Goal: Information Seeking & Learning: Learn about a topic

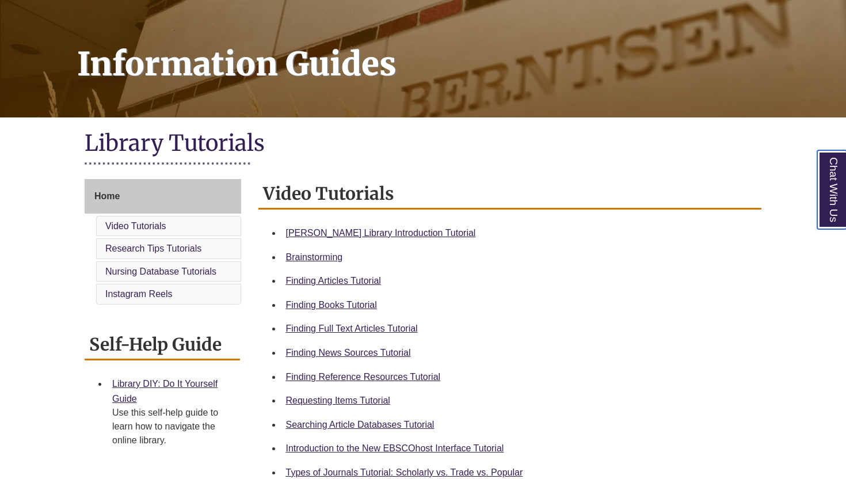
scroll to position [145, 0]
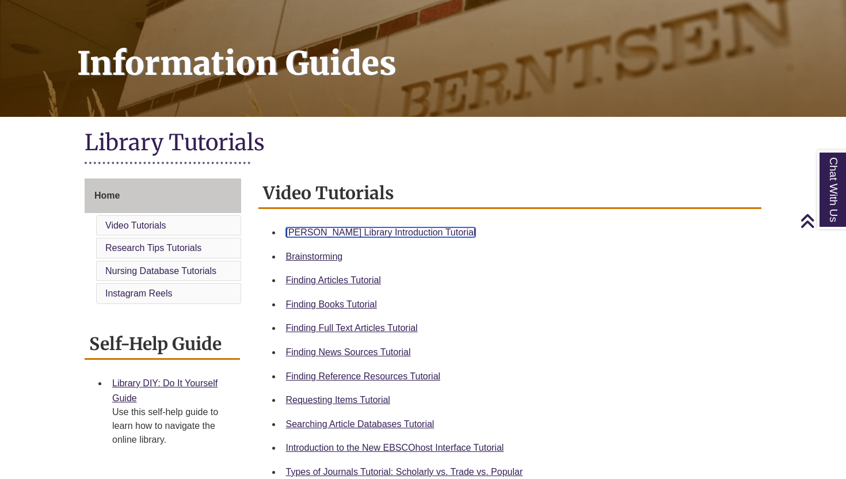
click at [392, 236] on link "Berntsen Library Introduction Tutorial" at bounding box center [381, 232] width 190 height 10
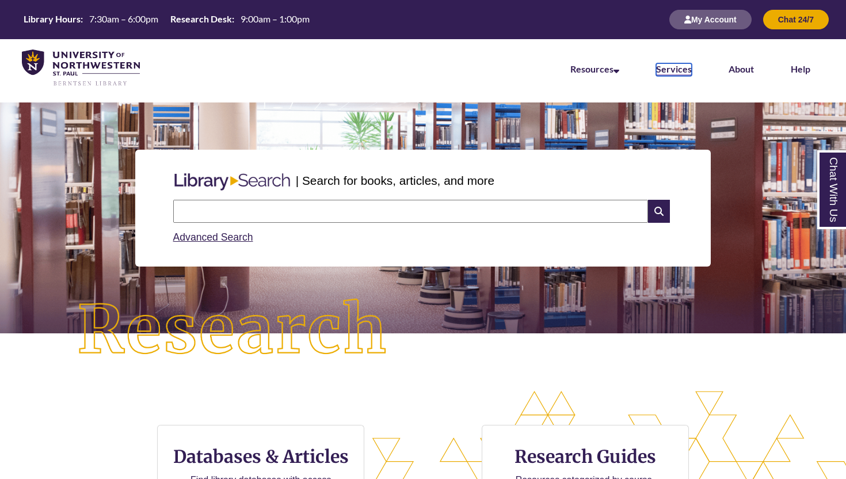
click at [684, 68] on link "Services" at bounding box center [674, 69] width 36 height 13
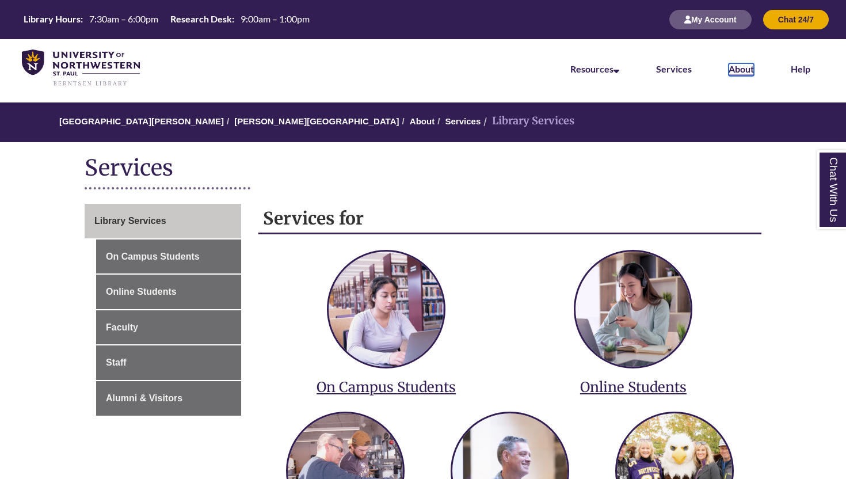
click at [730, 64] on link "About" at bounding box center [741, 69] width 25 height 13
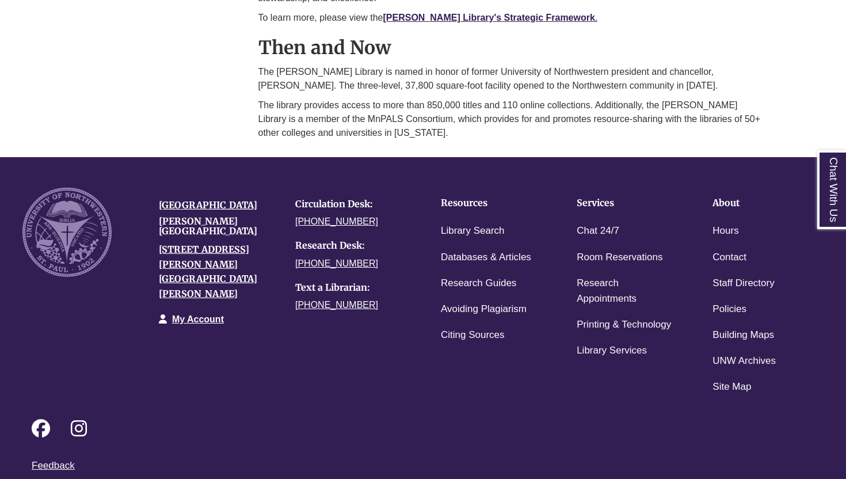
scroll to position [835, 0]
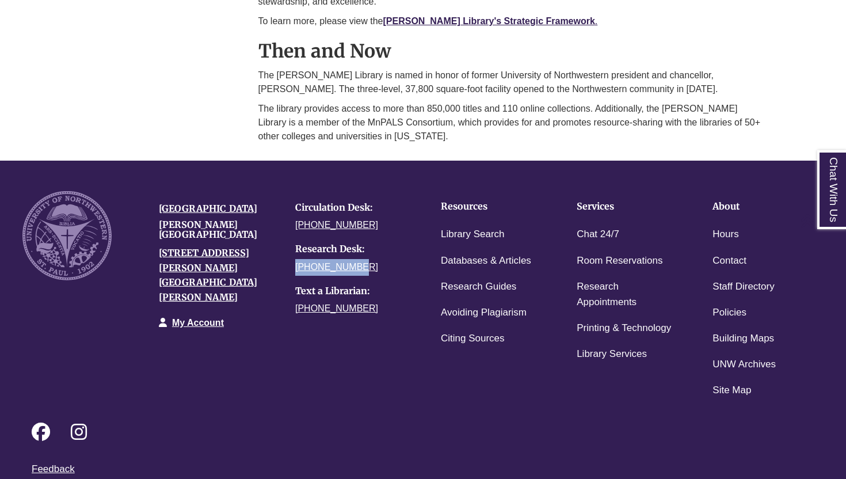
drag, startPoint x: 355, startPoint y: 254, endPoint x: 287, endPoint y: 257, distance: 67.4
click at [287, 257] on div "Circulation Desk: 651-631-5241 Research Desk: 651-286-7708 Text a Librarian: 65…" at bounding box center [355, 259] width 136 height 136
copy link "[PHONE_NUMBER]"
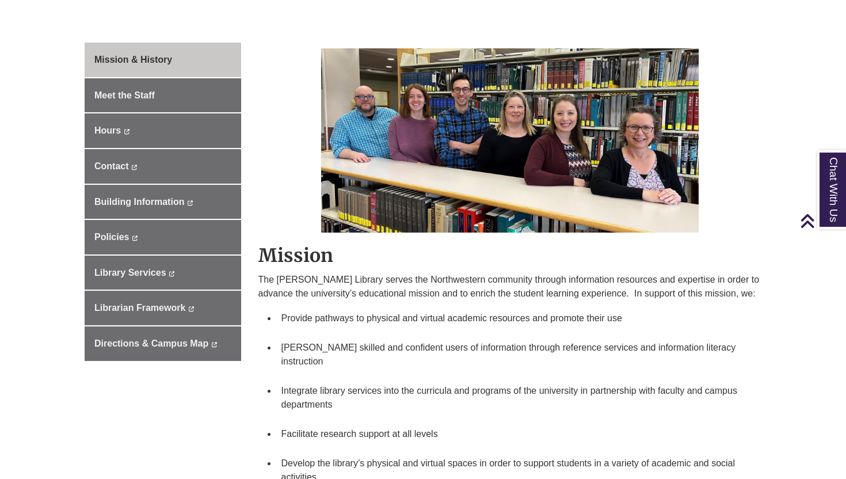
scroll to position [0, 0]
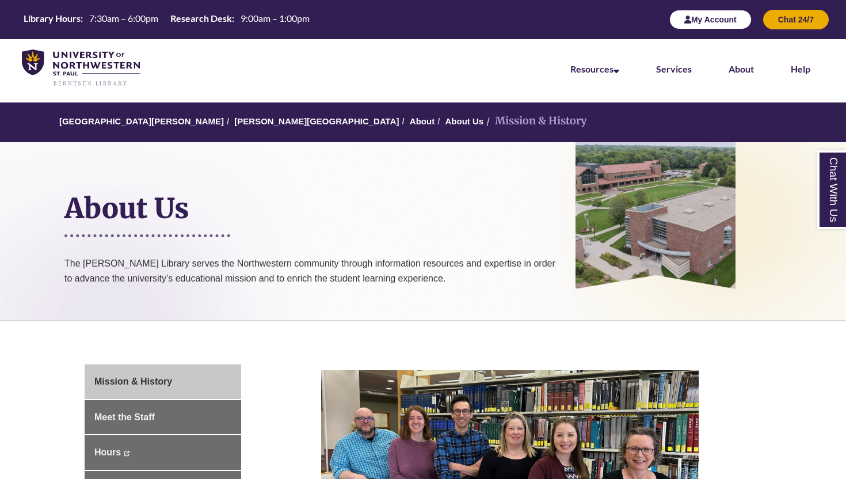
click at [719, 26] on button "My Account" at bounding box center [710, 20] width 82 height 20
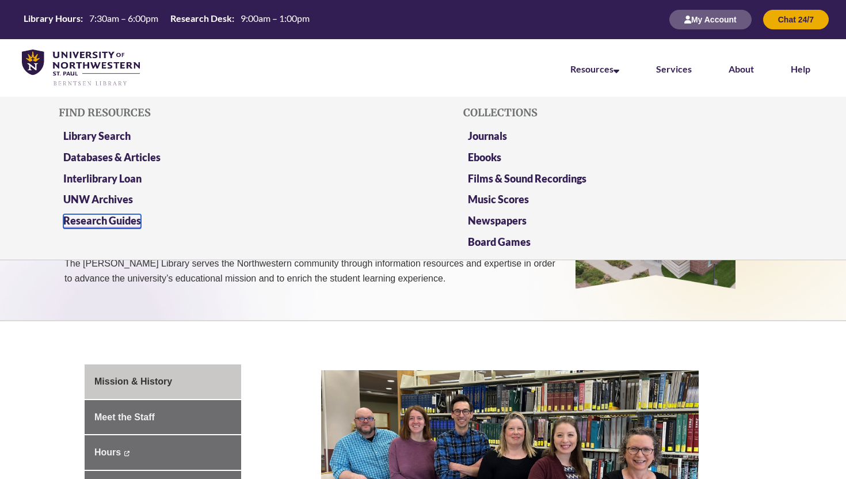
click at [104, 216] on link "Research Guides" at bounding box center [102, 221] width 78 height 14
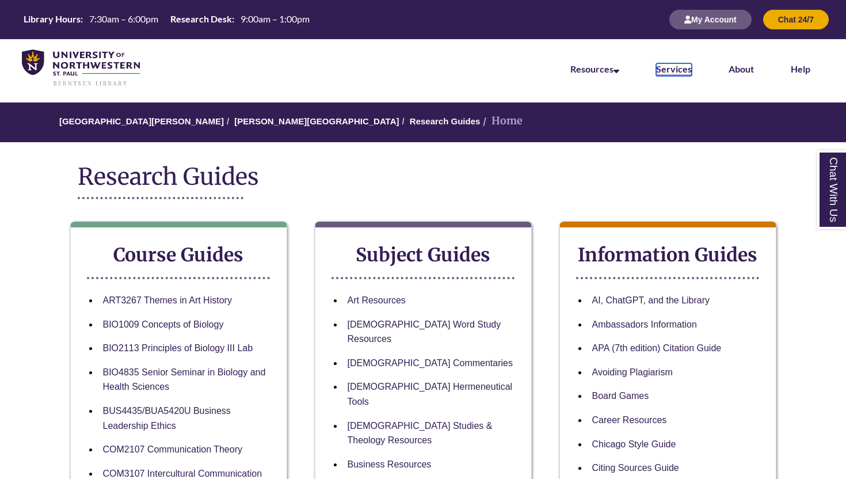
click at [668, 71] on link "Services" at bounding box center [674, 69] width 36 height 13
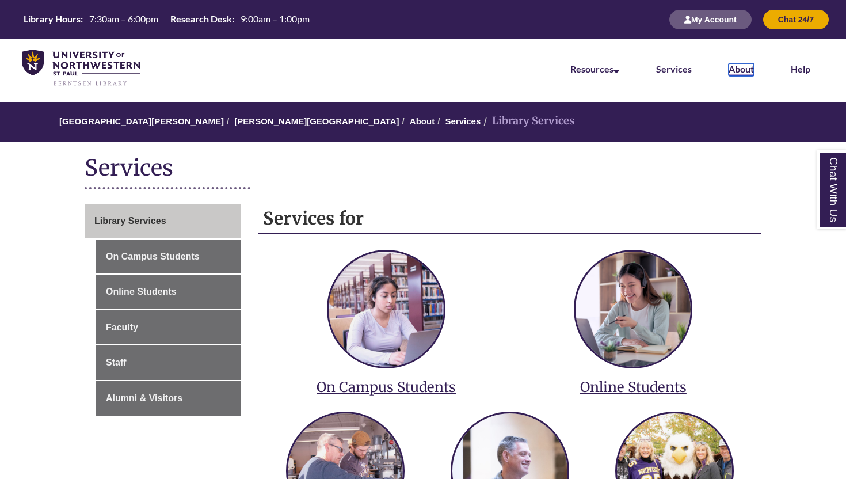
click at [732, 70] on link "About" at bounding box center [741, 69] width 25 height 13
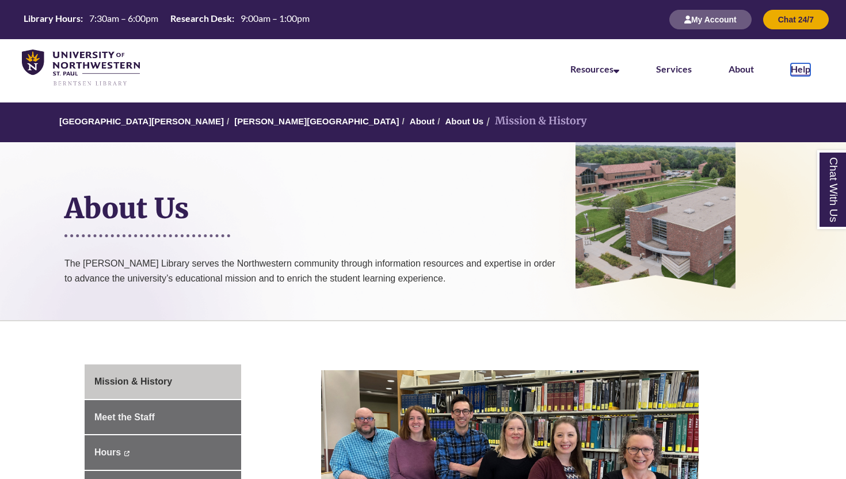
click at [802, 72] on link "Help" at bounding box center [801, 69] width 20 height 13
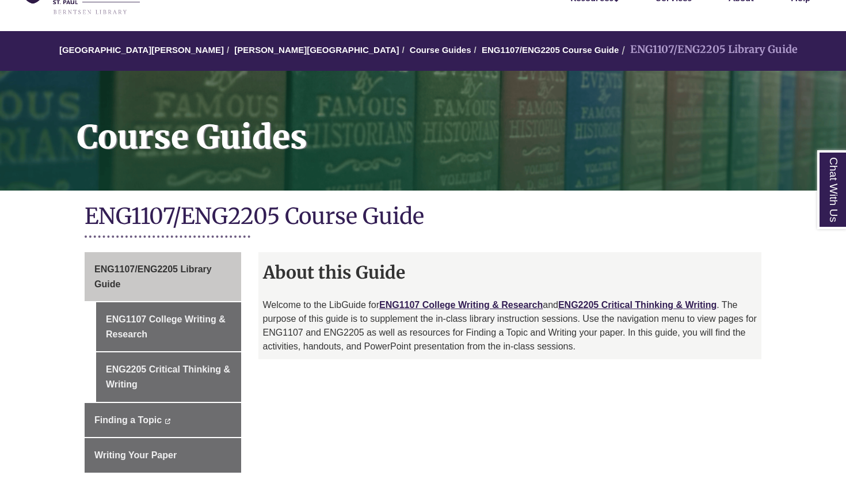
scroll to position [97, 0]
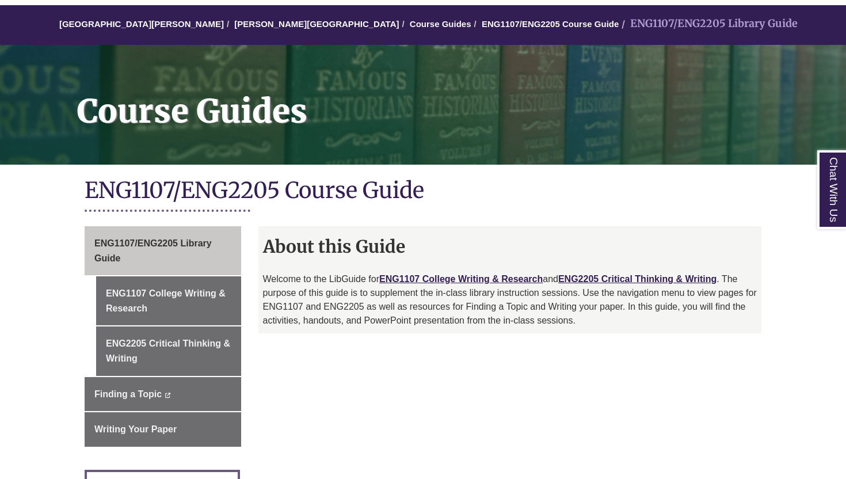
click at [383, 319] on p "Welcome to the LibGuide for ENG1107 College Writing & Research and ENG2205 Crit…" at bounding box center [510, 299] width 494 height 55
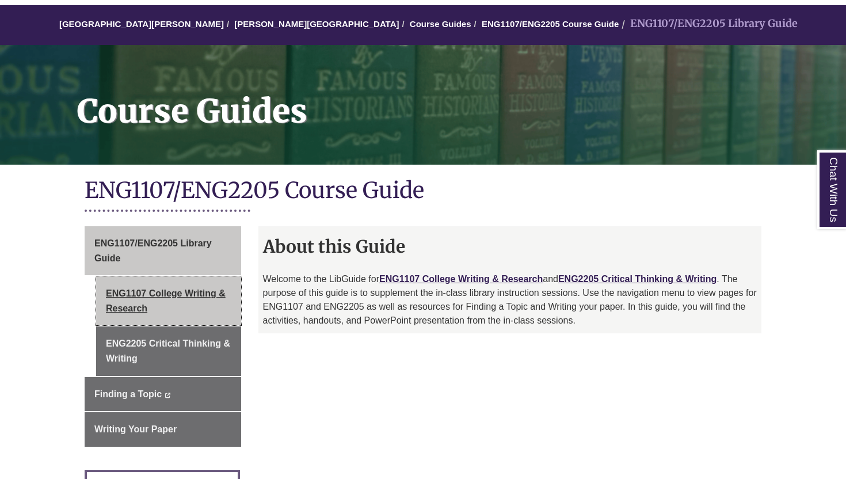
click at [176, 294] on link "ENG1107 College Writing & Research" at bounding box center [168, 300] width 145 height 49
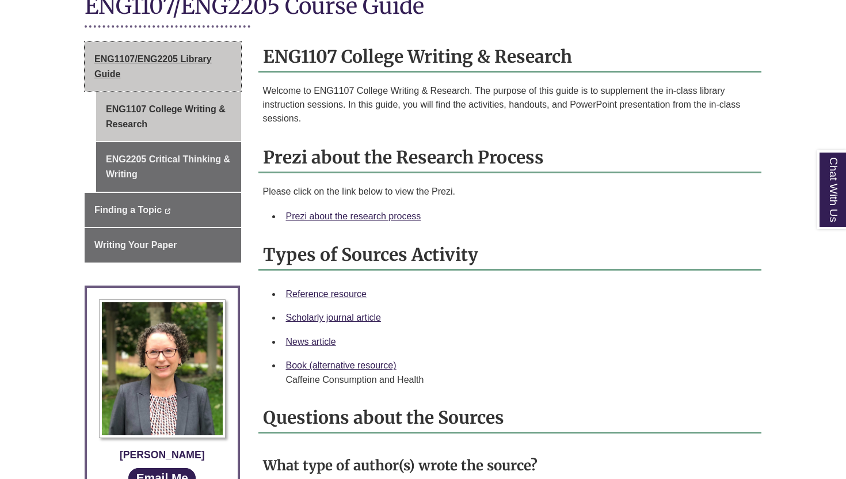
scroll to position [421, 0]
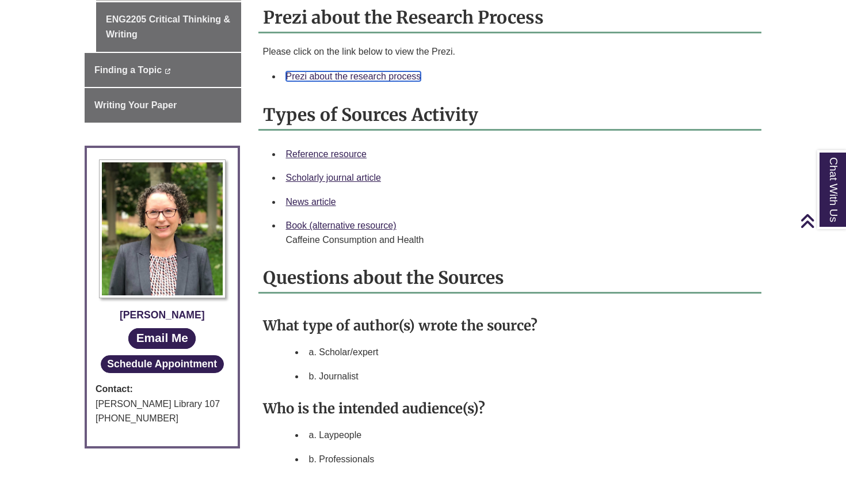
click at [356, 76] on link "Prezi about the research process" at bounding box center [353, 76] width 135 height 10
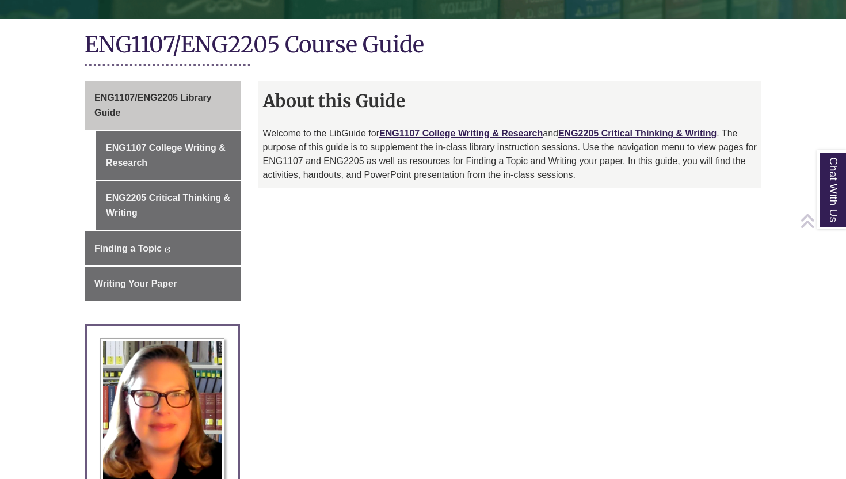
scroll to position [243, 0]
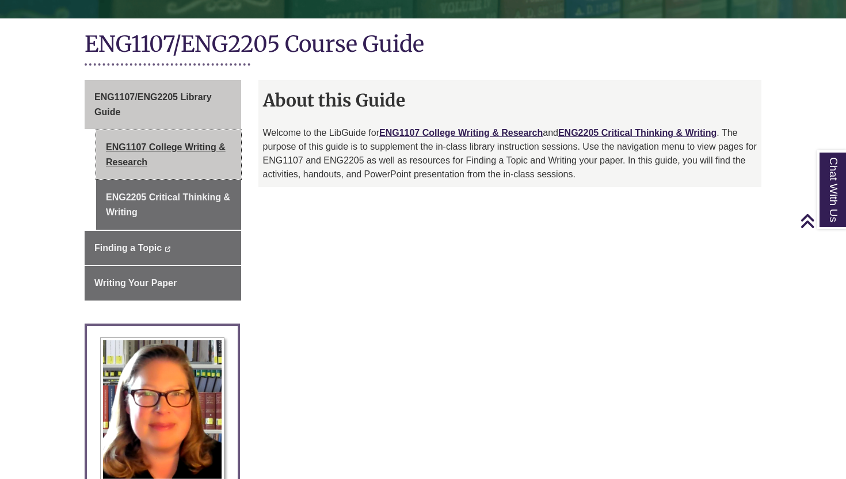
click at [153, 159] on link "ENG1107 College Writing & Research" at bounding box center [168, 154] width 145 height 49
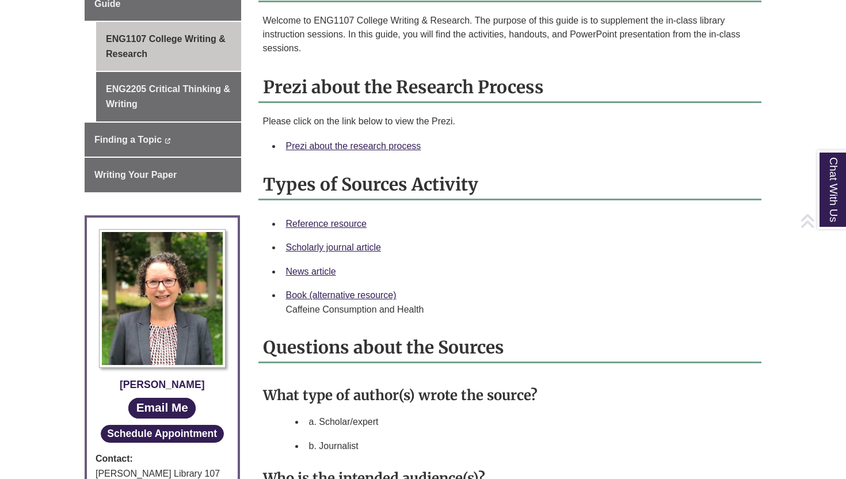
scroll to position [344, 0]
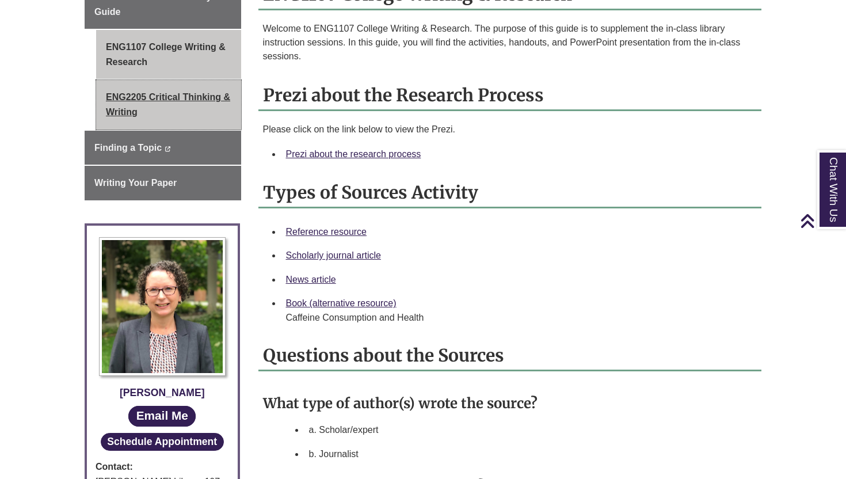
click at [175, 101] on link "ENG2205 Critical Thinking & Writing" at bounding box center [168, 104] width 145 height 49
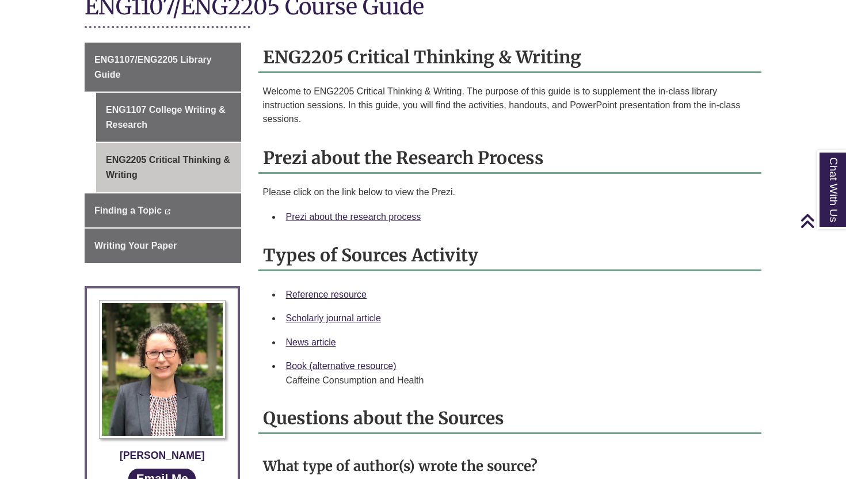
scroll to position [279, 0]
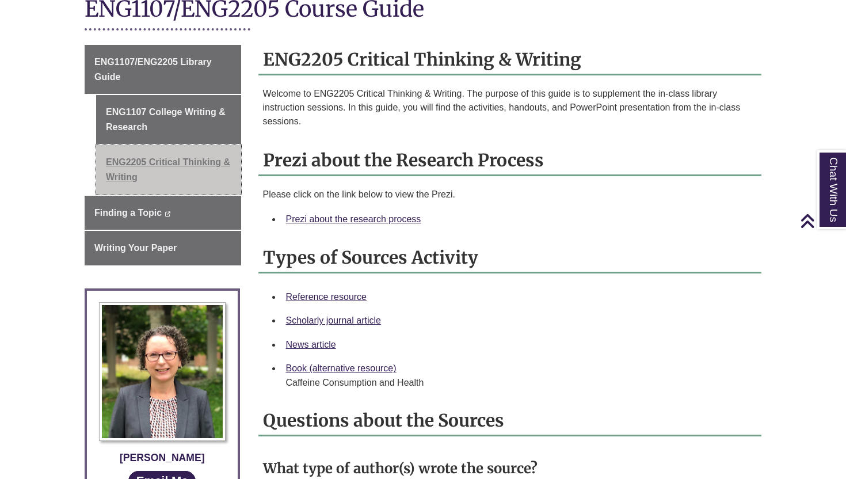
click at [207, 163] on link "ENG2205 Critical Thinking & Writing" at bounding box center [168, 169] width 145 height 49
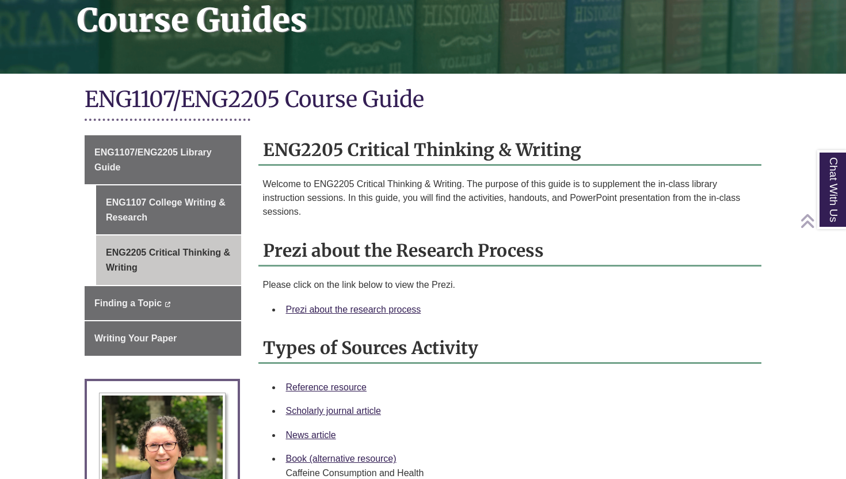
scroll to position [192, 0]
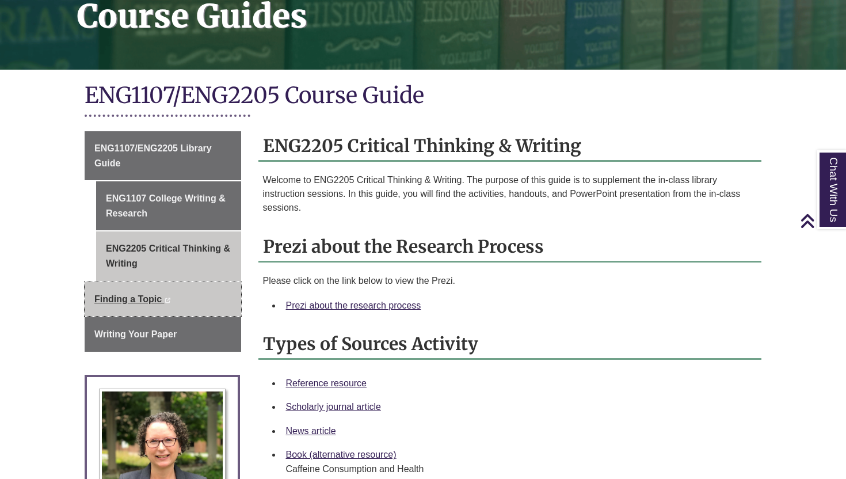
click at [119, 299] on span "Finding a Topic" at bounding box center [127, 299] width 67 height 10
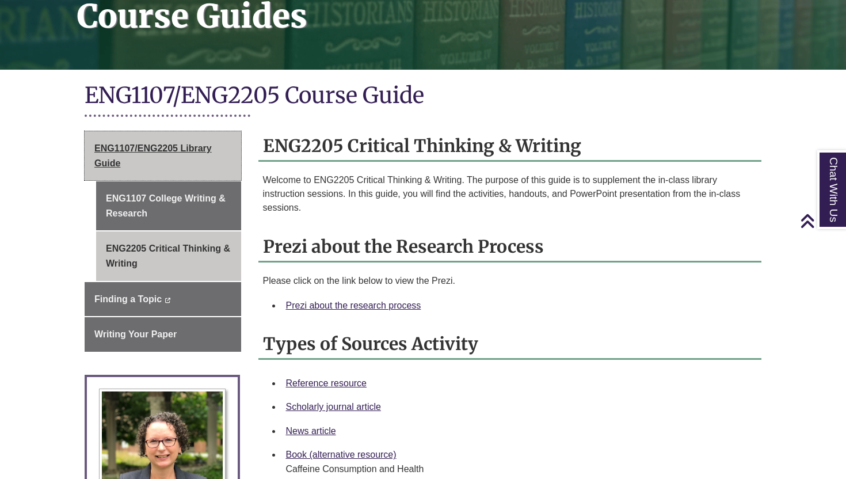
click at [172, 144] on span "ENG1107/ENG2205 Library Guide" at bounding box center [152, 155] width 117 height 25
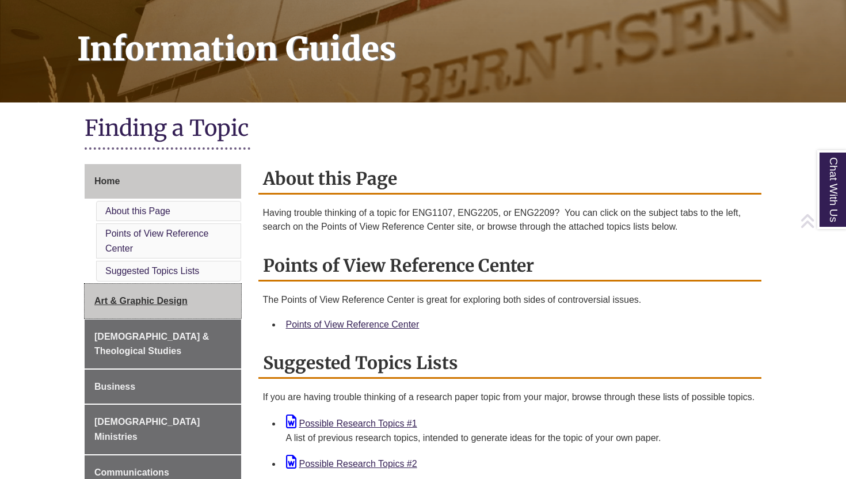
scroll to position [177, 0]
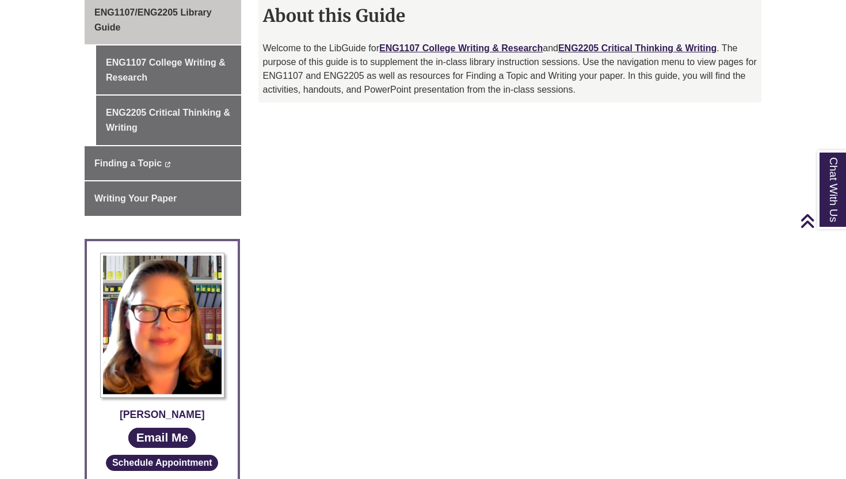
scroll to position [325, 0]
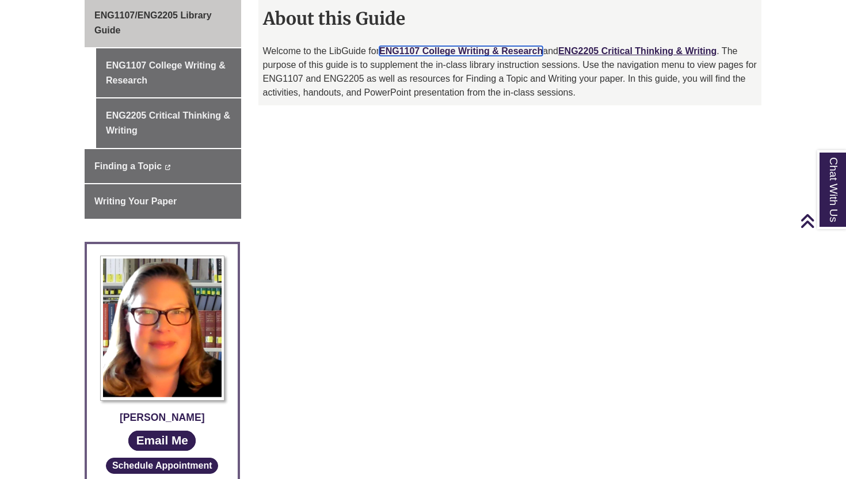
click at [460, 50] on link "ENG1107 College Writing & Research" at bounding box center [460, 51] width 163 height 10
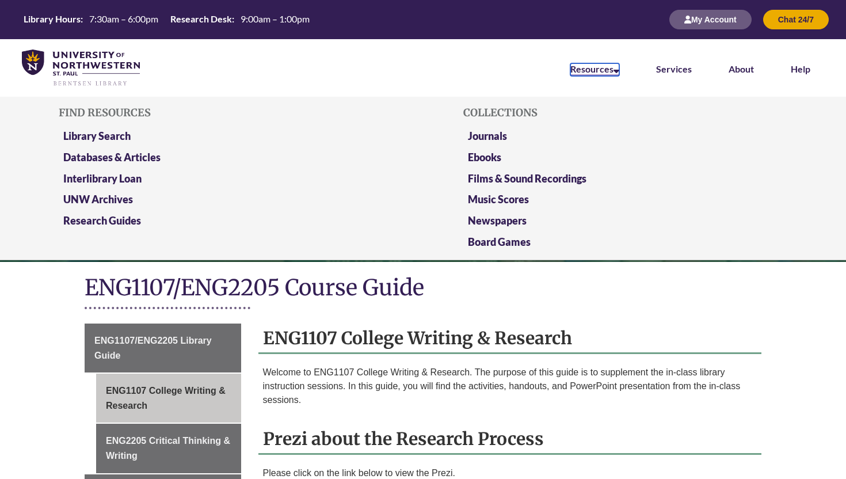
click at [619, 71] on icon at bounding box center [617, 68] width 6 height 9
click at [116, 157] on link "Databases & Articles" at bounding box center [111, 158] width 97 height 14
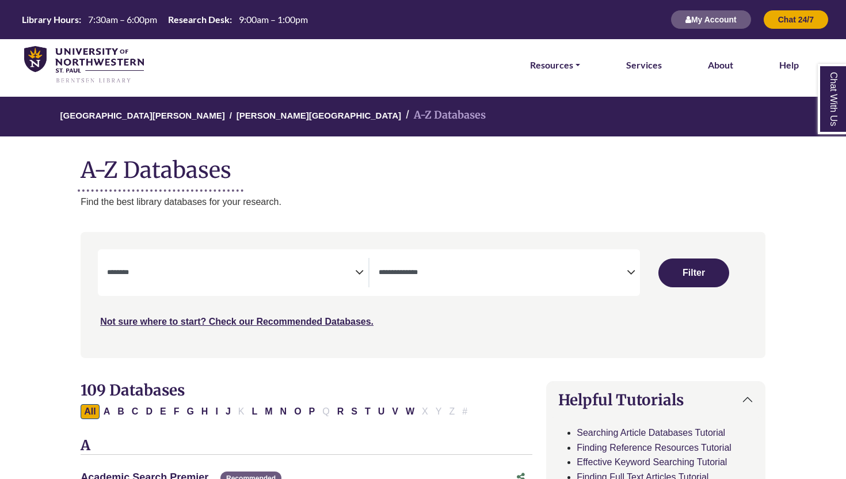
select select "Database Subject Filter"
select select "Database Types Filter"
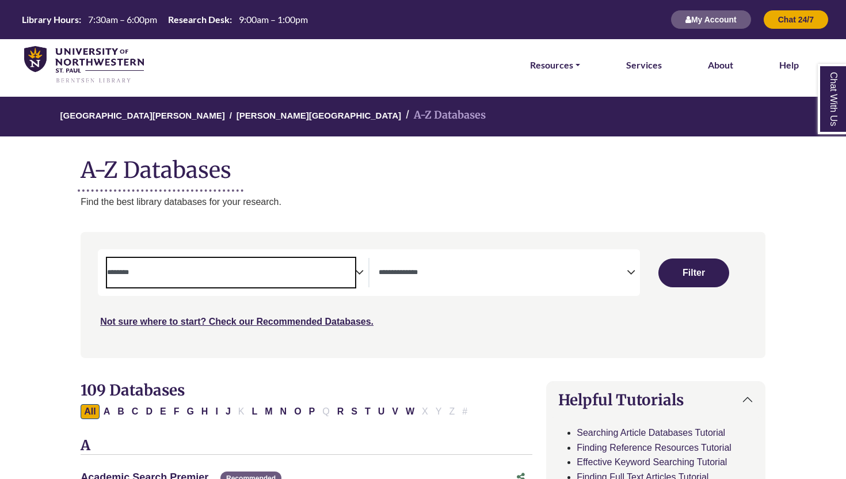
click at [163, 280] on span "Search filters" at bounding box center [231, 272] width 248 height 29
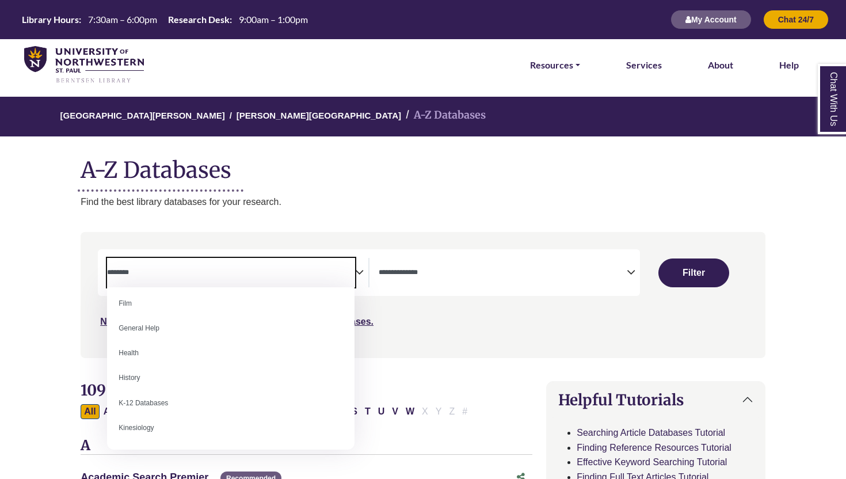
scroll to position [481, 0]
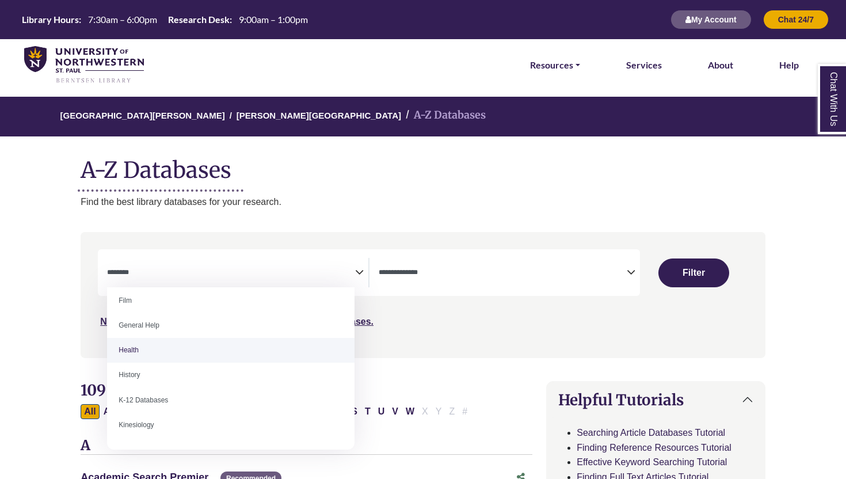
select select "*****"
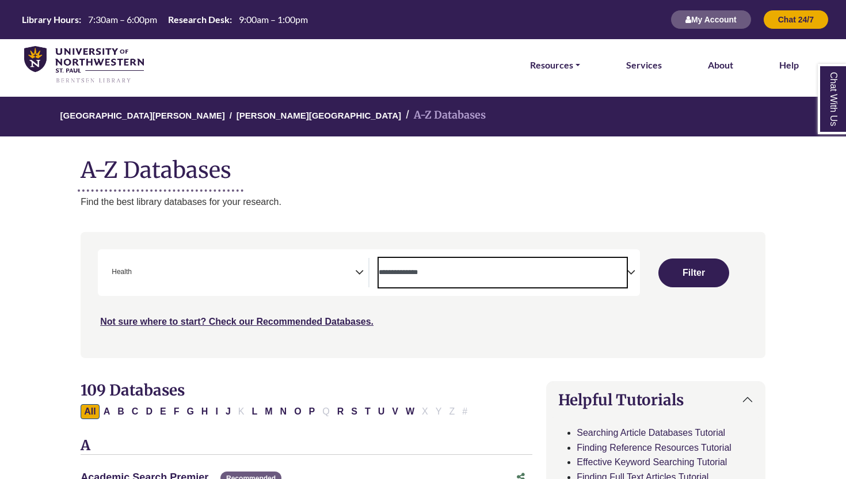
click at [411, 280] on span "Search filters" at bounding box center [503, 272] width 248 height 29
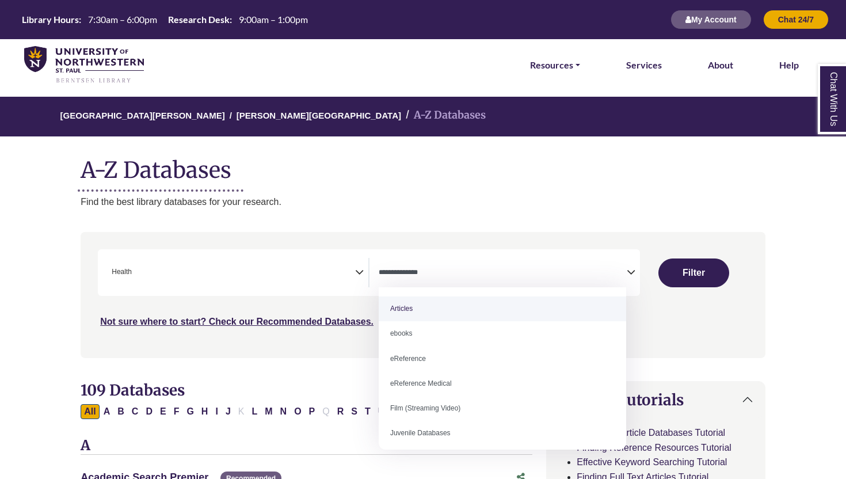
select select "*****"
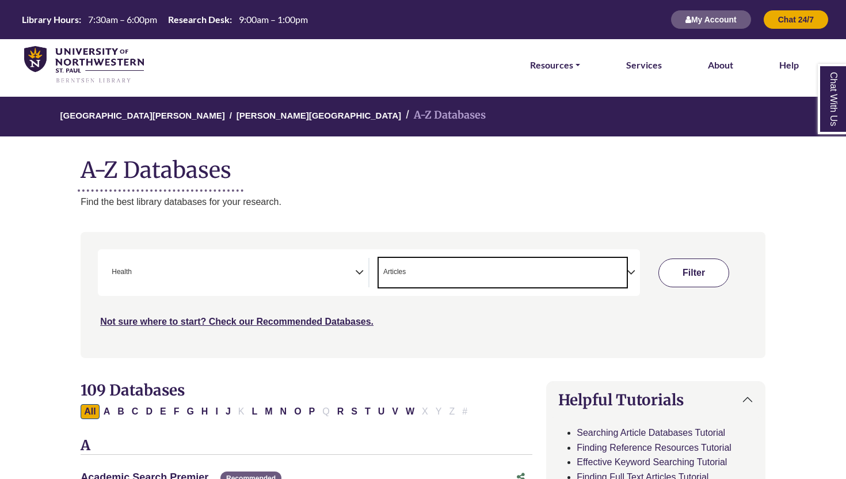
click at [703, 271] on button "Filter" at bounding box center [693, 272] width 71 height 29
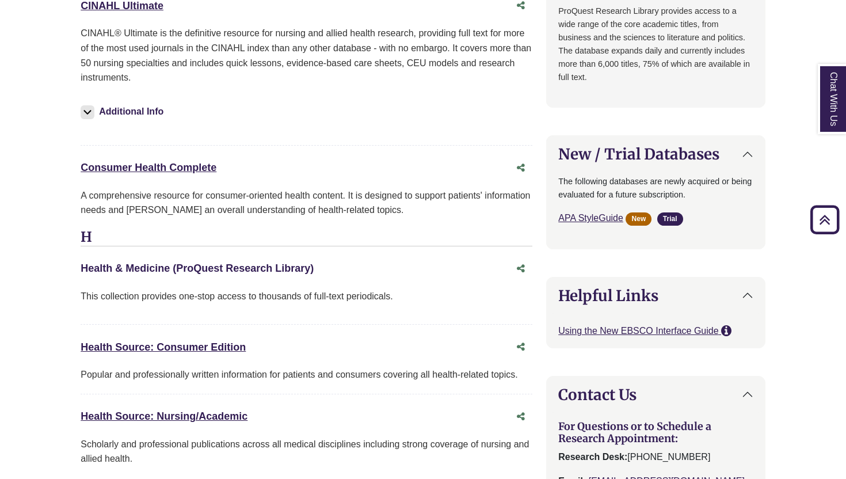
scroll to position [1016, 0]
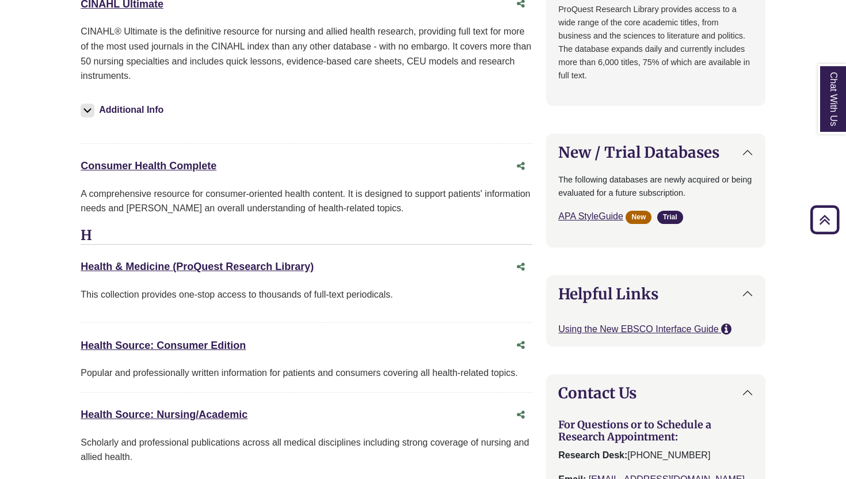
click at [191, 283] on div "Health & Medicine (ProQuest Research Library) This link opens in a new window T…" at bounding box center [307, 289] width 452 height 67
click at [193, 275] on div "Health & Medicine (ProQuest Research Library) This link opens in a new window" at bounding box center [295, 266] width 429 height 17
click at [167, 268] on link "Health & Medicine (ProQuest Research Library) This link opens in a new window" at bounding box center [197, 267] width 233 height 12
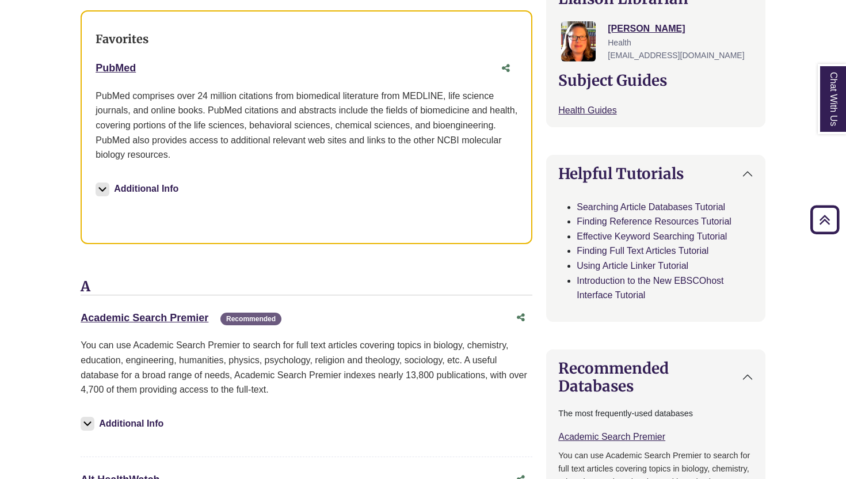
scroll to position [0, 0]
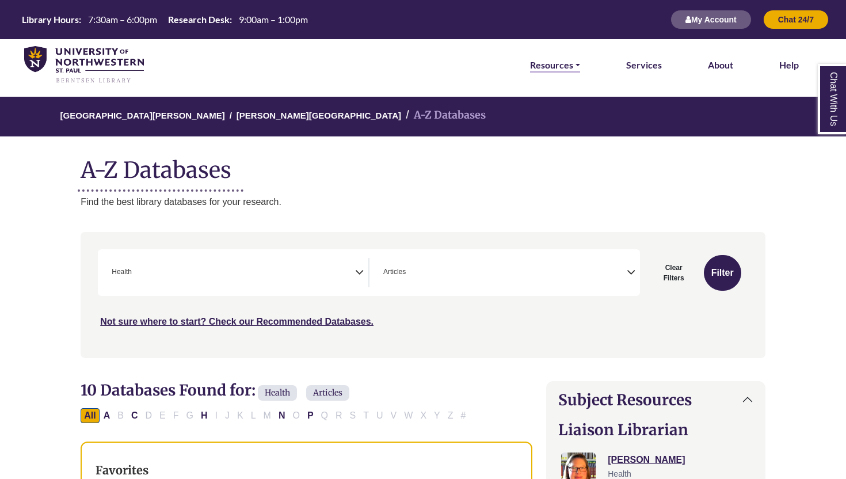
click at [578, 72] on link "Resources" at bounding box center [555, 65] width 50 height 15
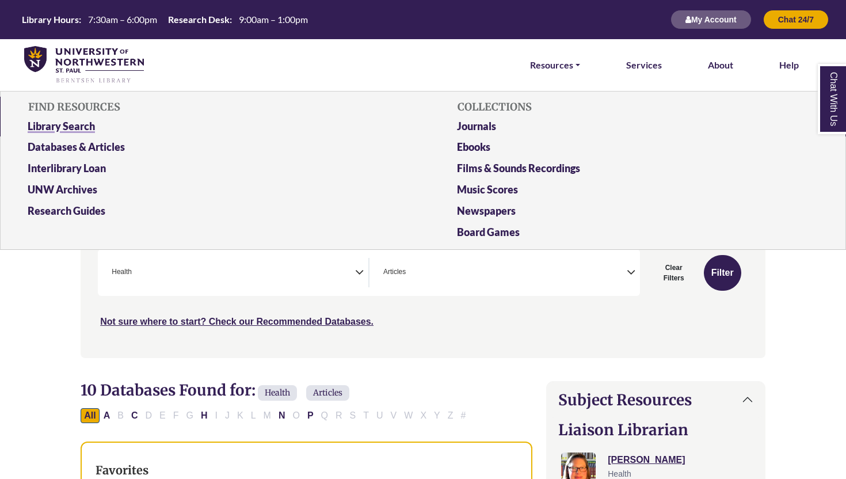
click at [74, 126] on link "Library Search" at bounding box center [208, 128] width 379 height 21
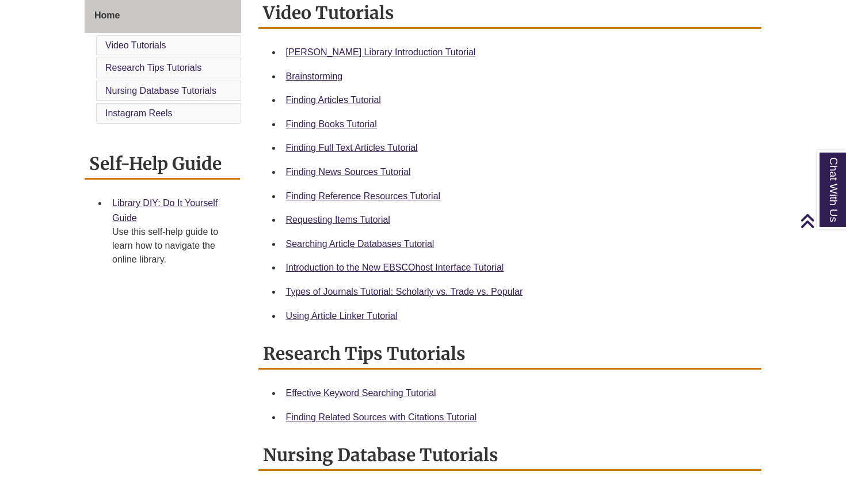
scroll to position [329, 0]
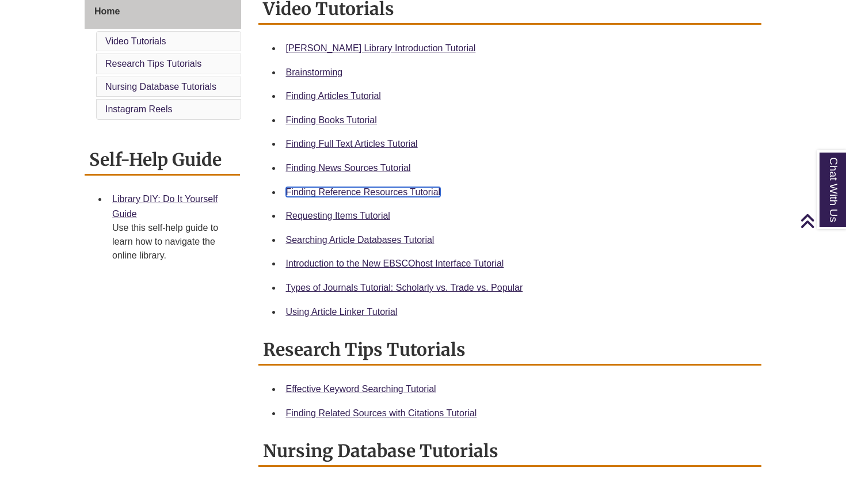
click at [359, 194] on link "Finding Reference Resources Tutorial" at bounding box center [363, 192] width 155 height 10
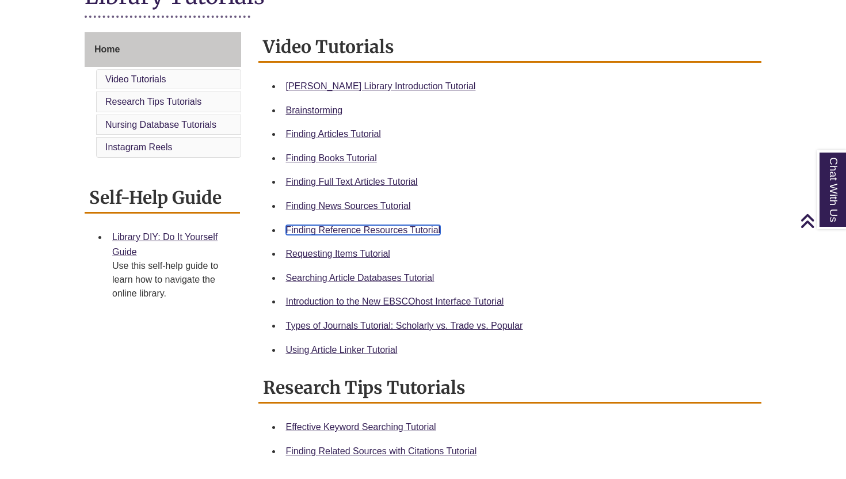
scroll to position [337, 0]
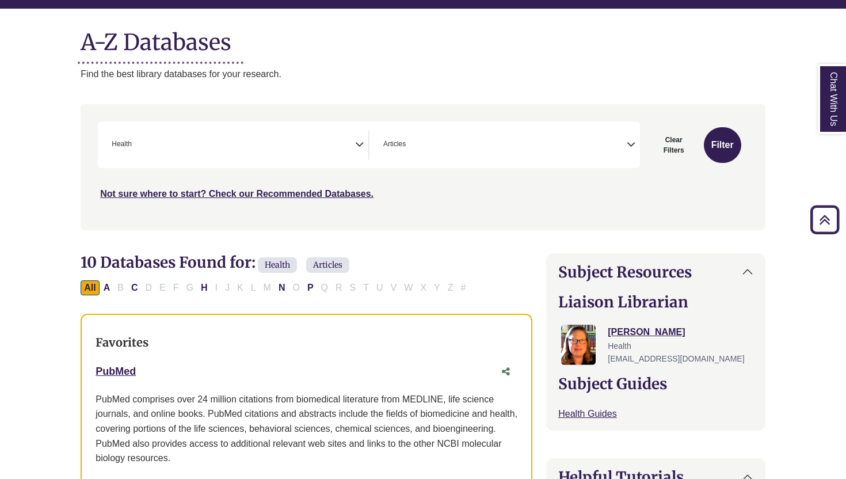
scroll to position [128, 0]
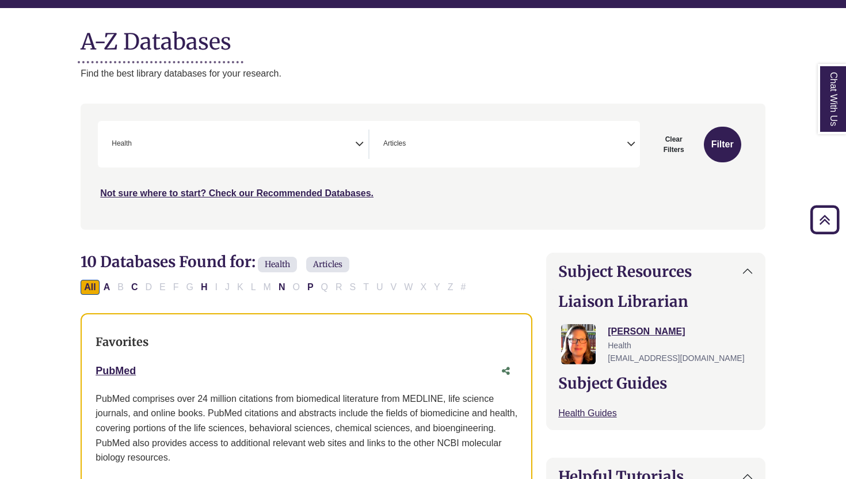
click at [510, 144] on span "× Articles" at bounding box center [503, 143] width 248 height 29
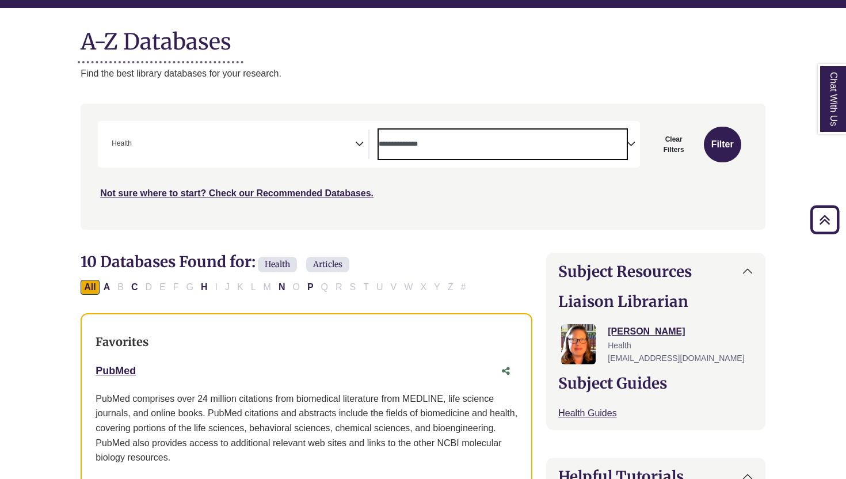
click at [493, 148] on textarea "Search" at bounding box center [503, 144] width 248 height 9
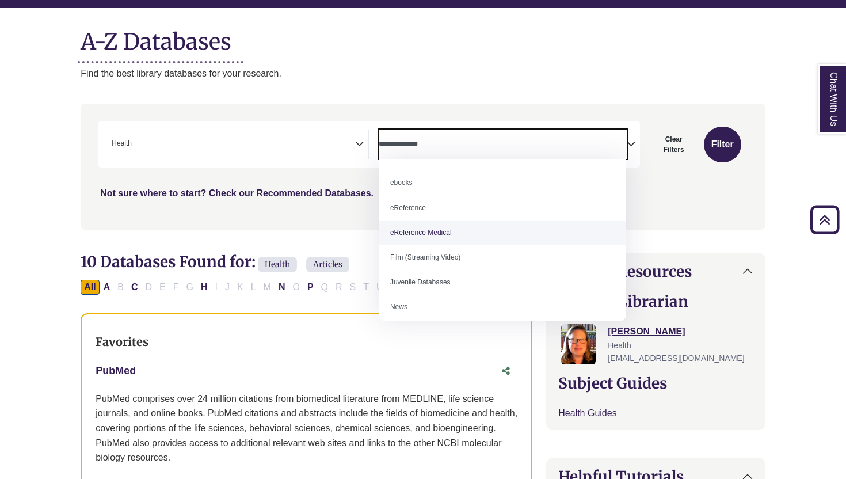
scroll to position [24, 0]
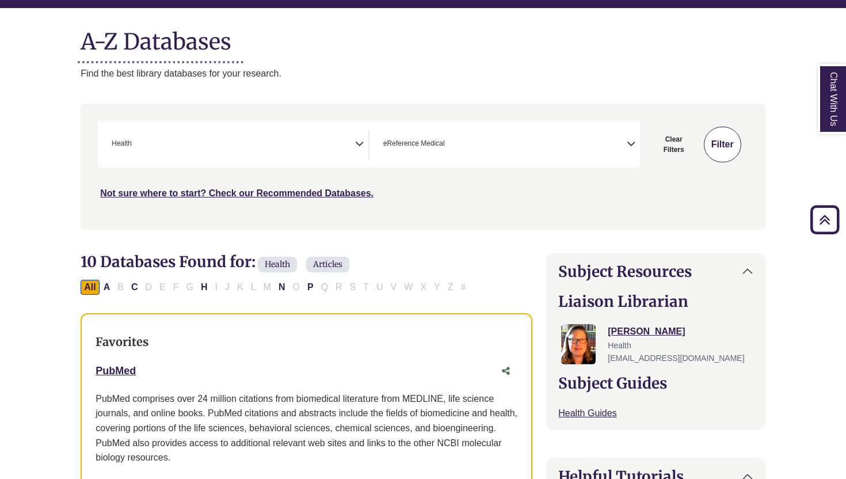
click at [722, 146] on button "Filter" at bounding box center [722, 145] width 37 height 36
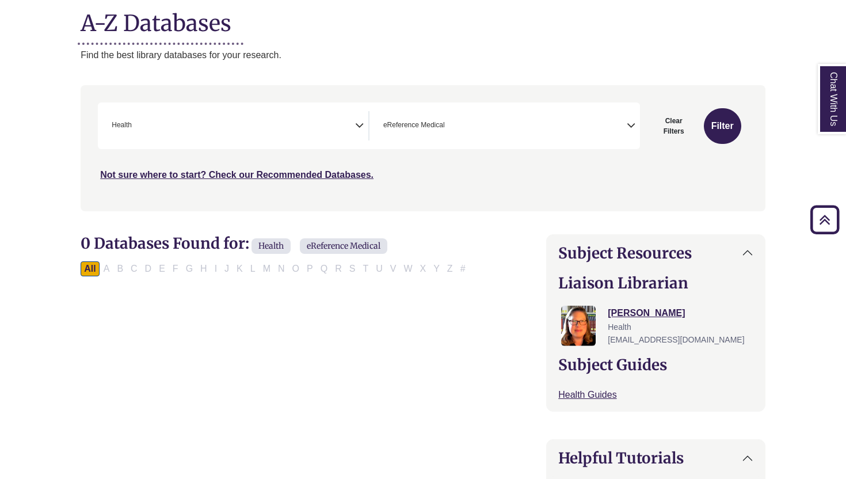
scroll to position [71, 0]
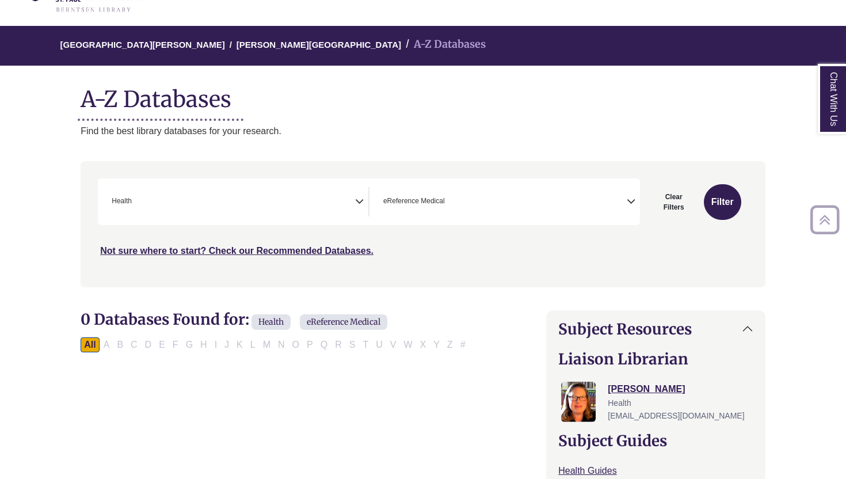
click at [503, 204] on span "× eReference Medical" at bounding box center [503, 201] width 248 height 29
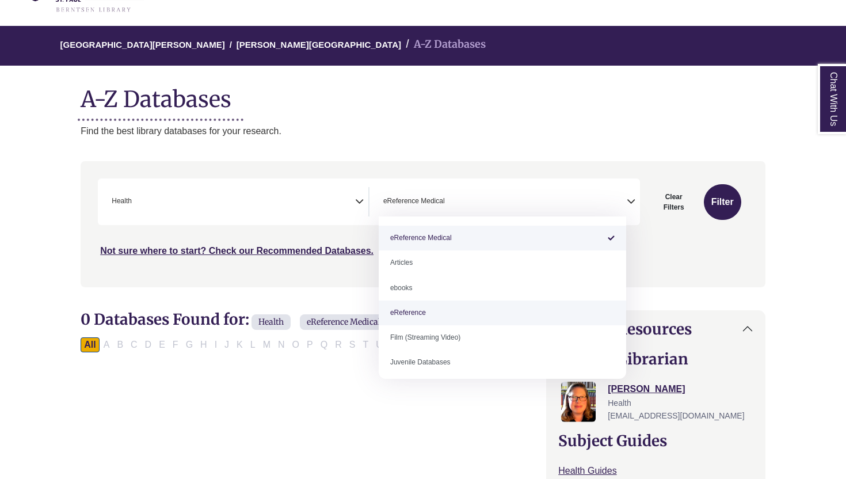
select select "*****"
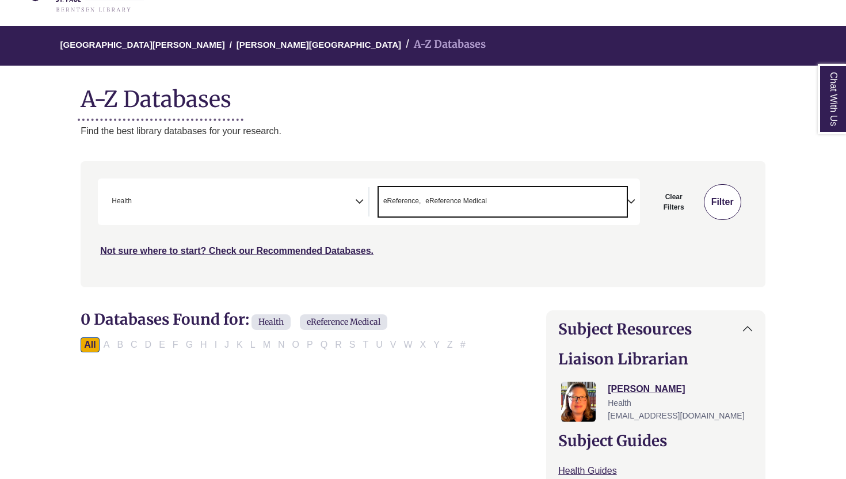
click at [728, 199] on button "Filter" at bounding box center [722, 202] width 37 height 36
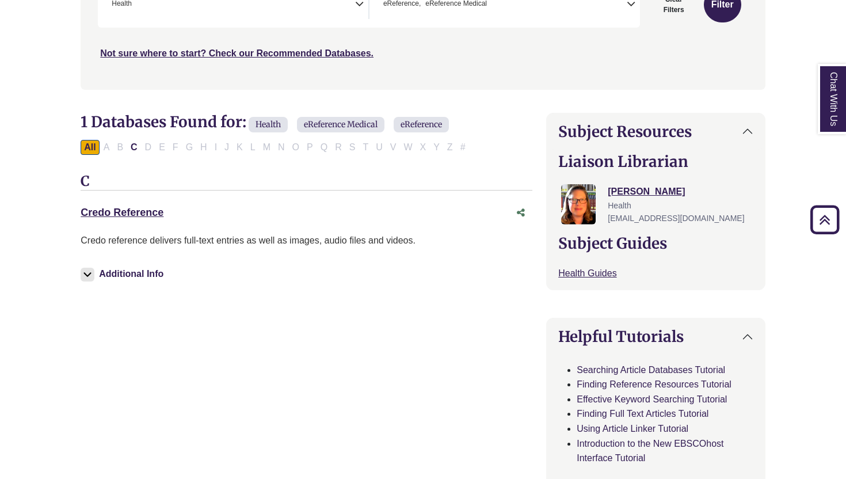
scroll to position [258, 0]
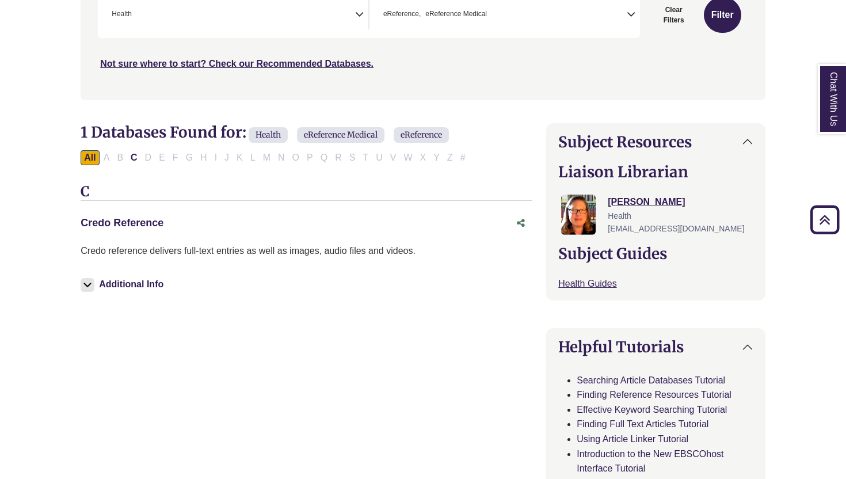
click at [130, 223] on link "Credo Reference This link opens in a new window" at bounding box center [122, 223] width 83 height 12
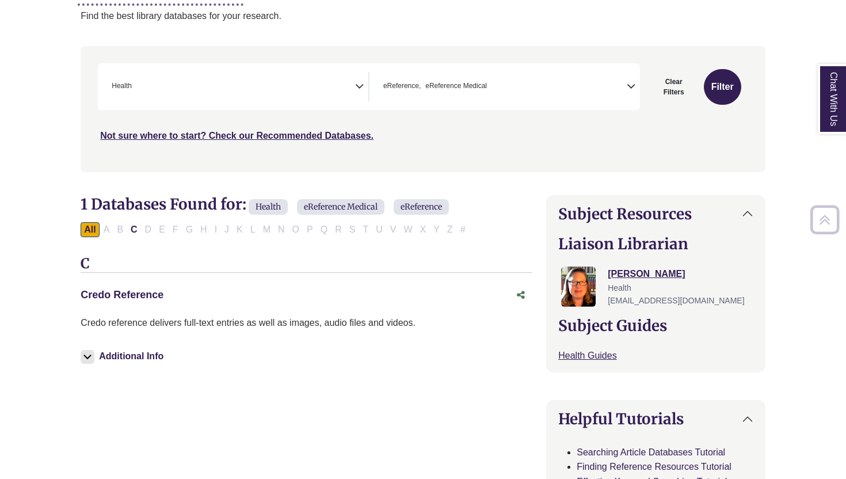
scroll to position [0, 0]
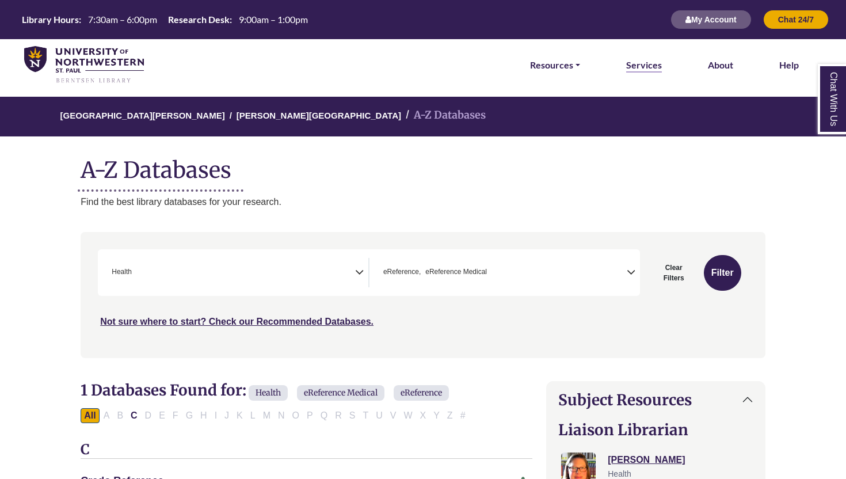
click at [650, 65] on link "Services" at bounding box center [644, 65] width 36 height 15
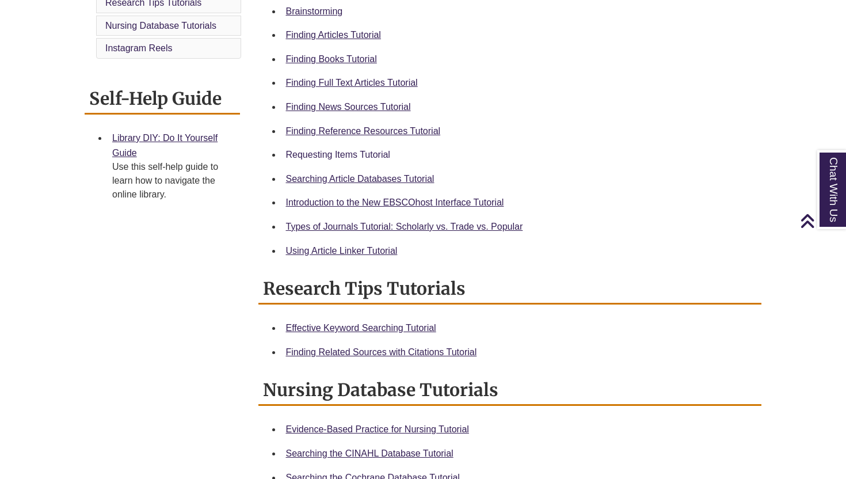
scroll to position [383, 0]
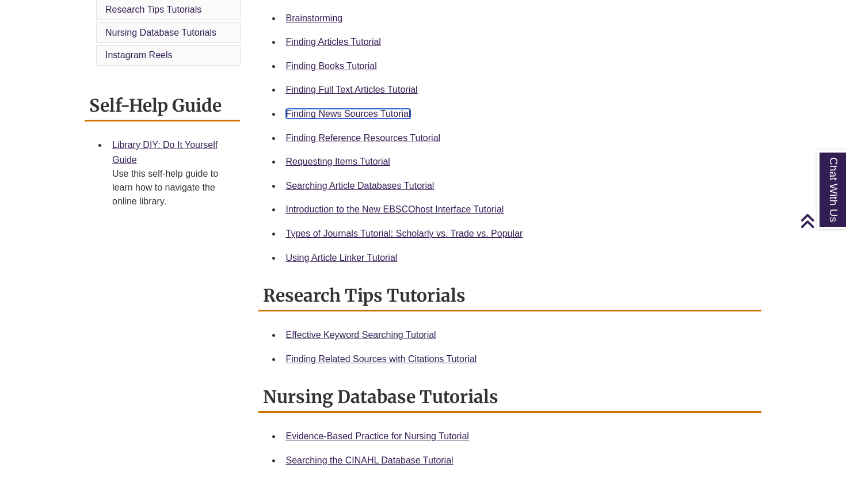
click at [364, 117] on link "Finding News Sources Tutorial" at bounding box center [348, 114] width 125 height 10
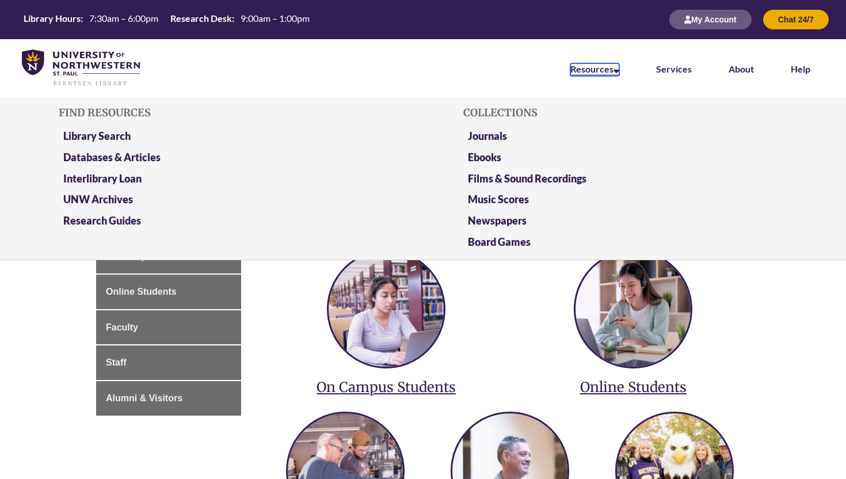
click at [618, 71] on icon at bounding box center [617, 68] width 6 height 9
click at [121, 138] on link "Library Search" at bounding box center [96, 136] width 67 height 14
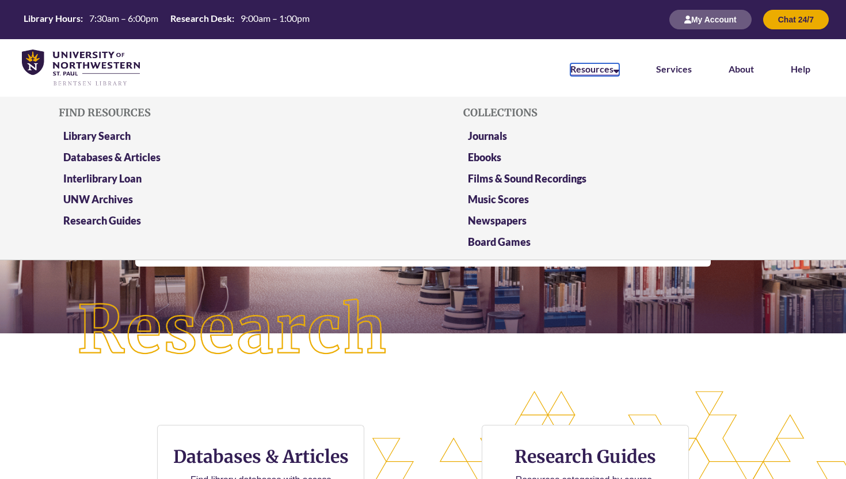
click at [611, 73] on link "Resources" at bounding box center [594, 69] width 49 height 13
click at [117, 159] on link "Databases & Articles" at bounding box center [111, 158] width 97 height 14
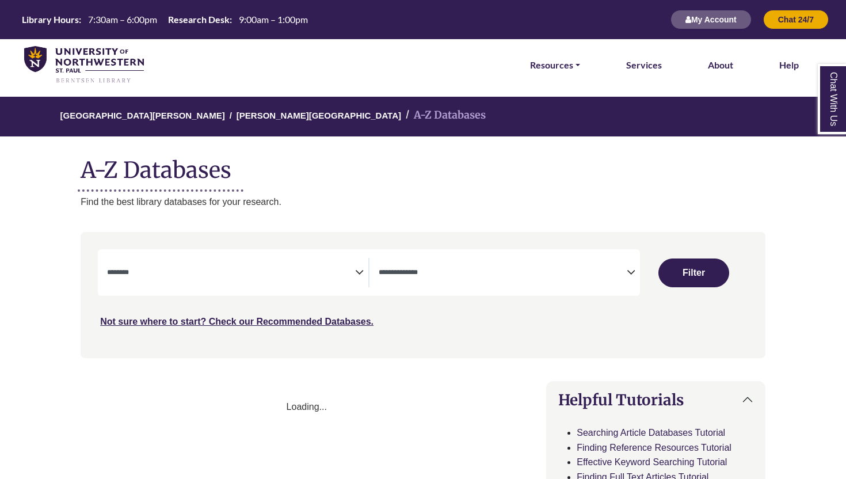
select select "Database Subject Filter"
select select "Database Types Filter"
select select "Database Subject Filter"
select select "Database Types Filter"
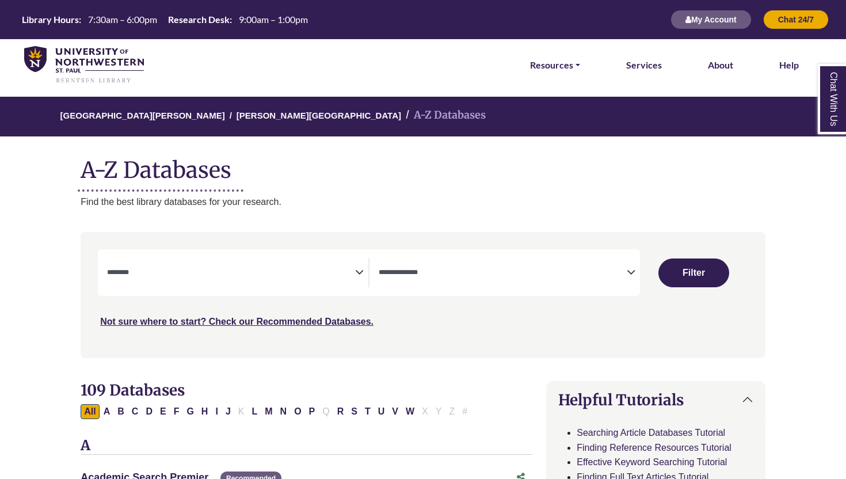
click at [562, 74] on li "Resources FIND RESOURCES Library Search Databases & Articles Interlibrary Loan …" at bounding box center [554, 65] width 59 height 52
click at [574, 66] on link "Resources" at bounding box center [555, 65] width 50 height 15
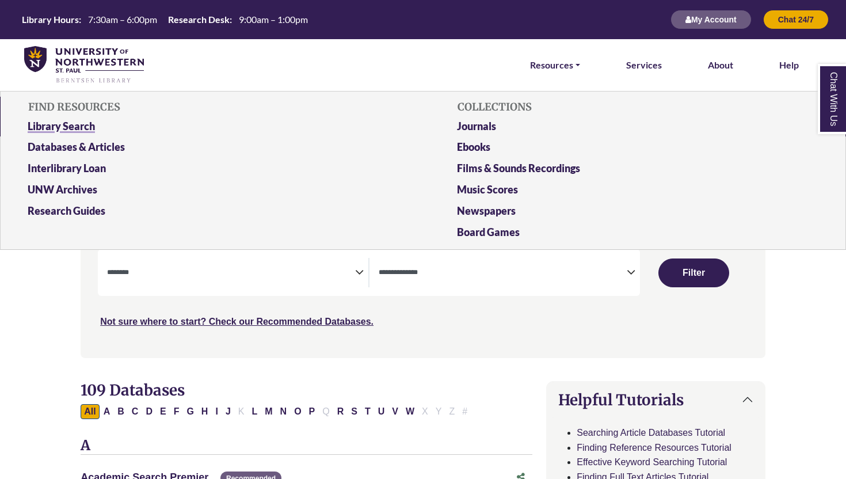
click at [79, 125] on link "Library Search" at bounding box center [208, 128] width 379 height 21
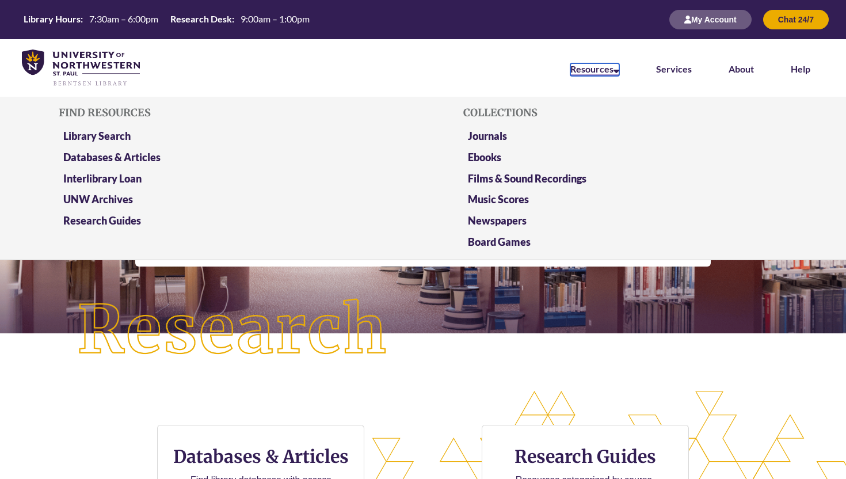
click at [619, 74] on link "Resources" at bounding box center [594, 69] width 49 height 13
click at [97, 158] on link "Databases & Articles" at bounding box center [111, 158] width 97 height 14
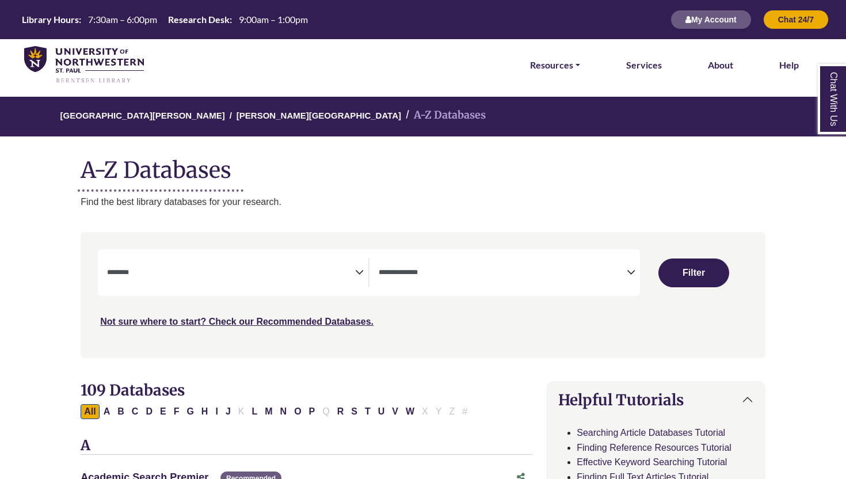
select select "Database Subject Filter"
select select "Database Types Filter"
click at [214, 160] on h1 "A-Z Databases" at bounding box center [423, 165] width 685 height 35
click at [574, 70] on link "Resources" at bounding box center [555, 65] width 50 height 15
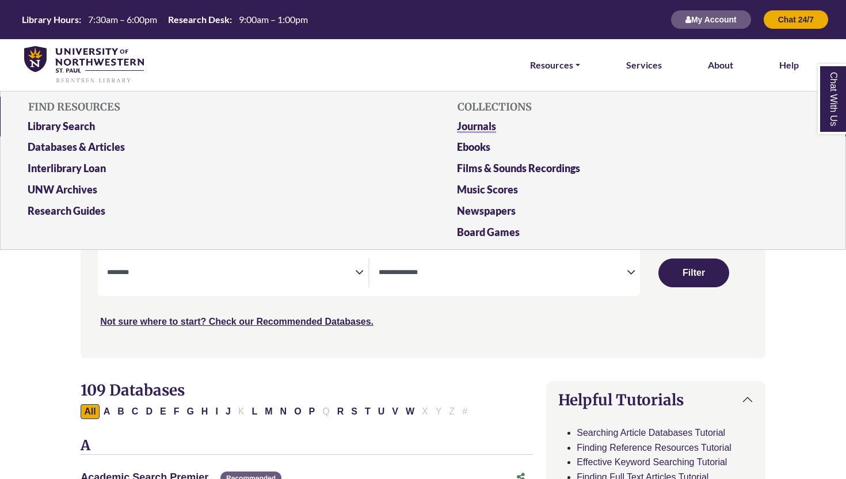
click at [494, 126] on link "Journals" at bounding box center [637, 128] width 379 height 21
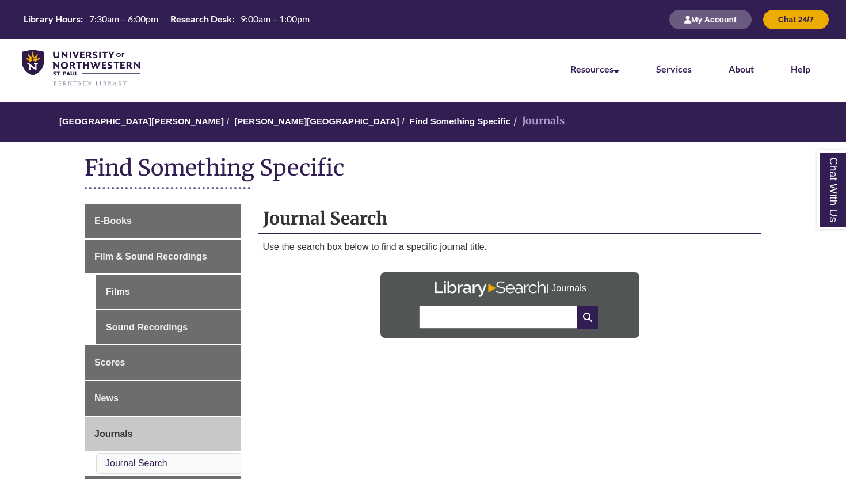
click at [449, 336] on div at bounding box center [509, 322] width 181 height 32
click at [462, 306] on input "text" at bounding box center [498, 317] width 158 height 23
type input "**********"
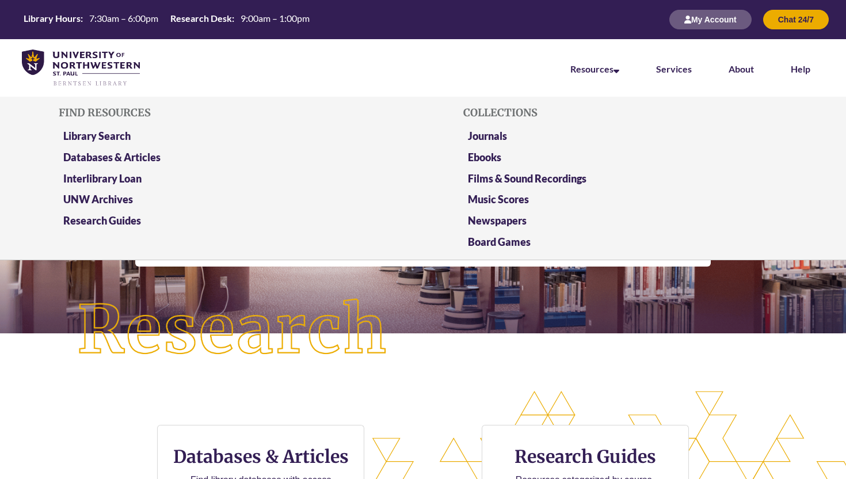
click at [105, 126] on div "Find Resources Library Search Databases & Articles Interlibrary Loan UNW Archiv…" at bounding box center [220, 178] width 323 height 154
click at [102, 158] on link "Databases & Articles" at bounding box center [111, 158] width 97 height 14
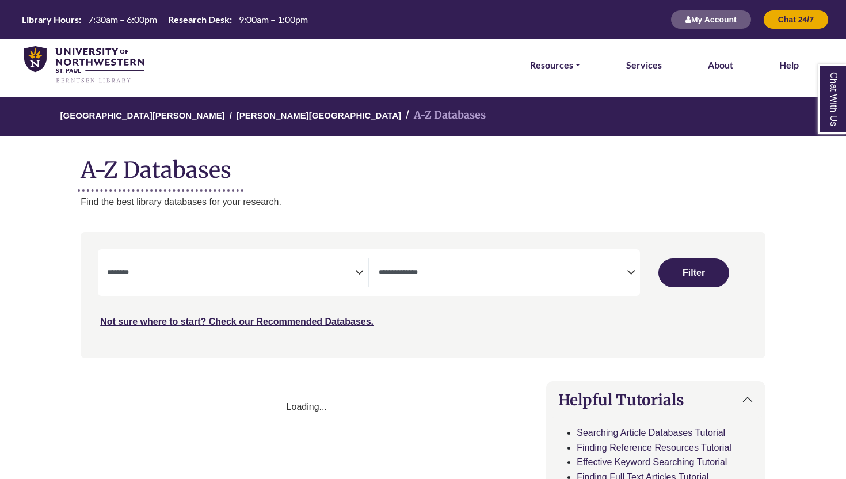
select select "Database Subject Filter"
select select "Database Types Filter"
select select "Database Subject Filter"
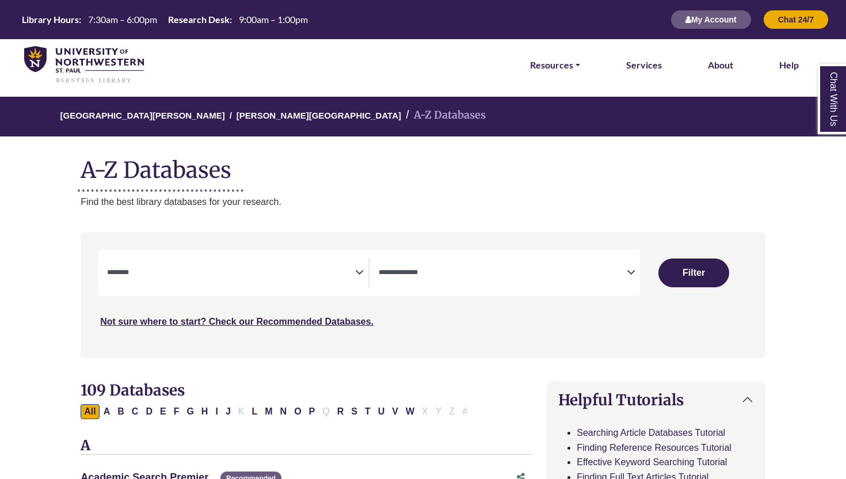
click at [275, 298] on div "***" at bounding box center [423, 288] width 650 height 79
click at [288, 294] on div "**********" at bounding box center [369, 272] width 542 height 47
click at [366, 266] on div "**********" at bounding box center [237, 272] width 261 height 29
click at [354, 263] on span "Search filters" at bounding box center [231, 272] width 248 height 29
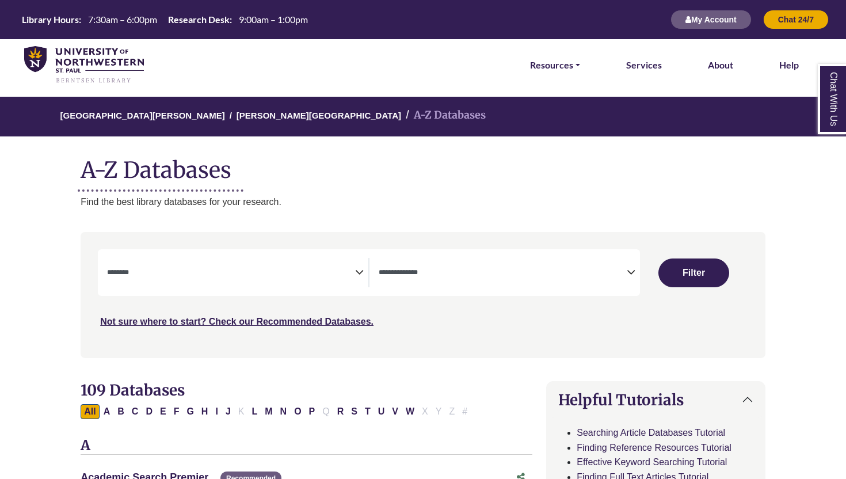
click at [401, 257] on div "**********" at bounding box center [369, 272] width 542 height 47
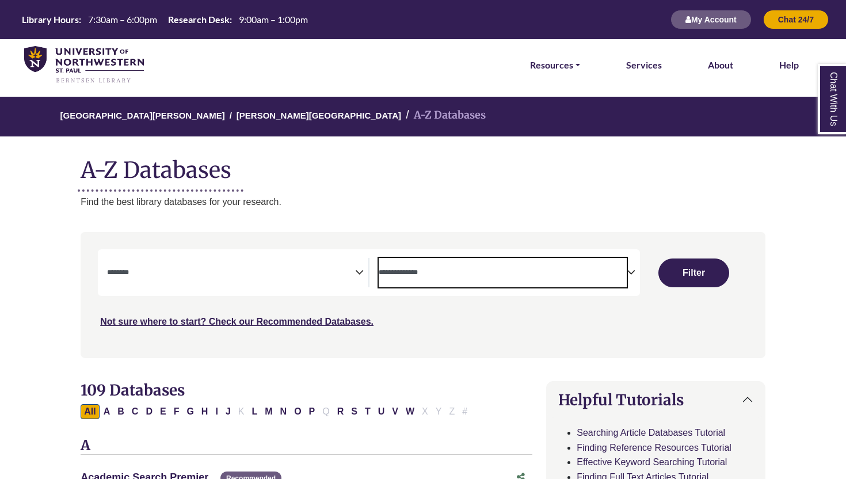
click at [409, 266] on span "Search filters" at bounding box center [503, 271] width 248 height 10
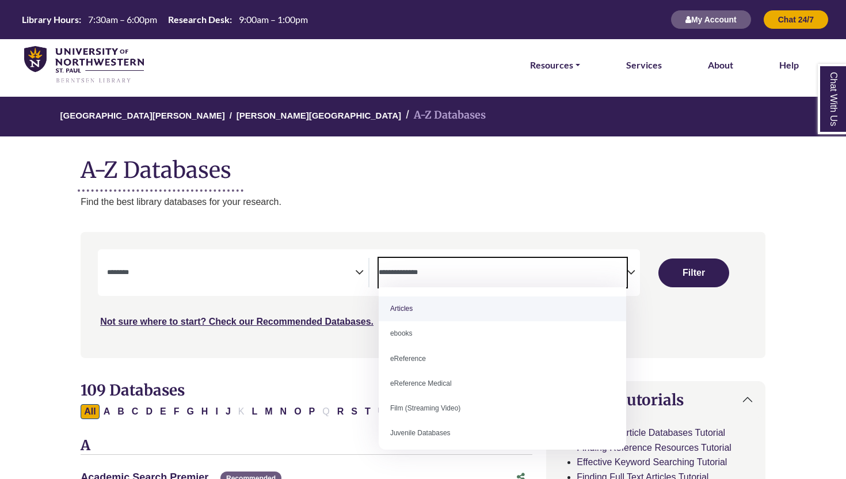
select select "*****"
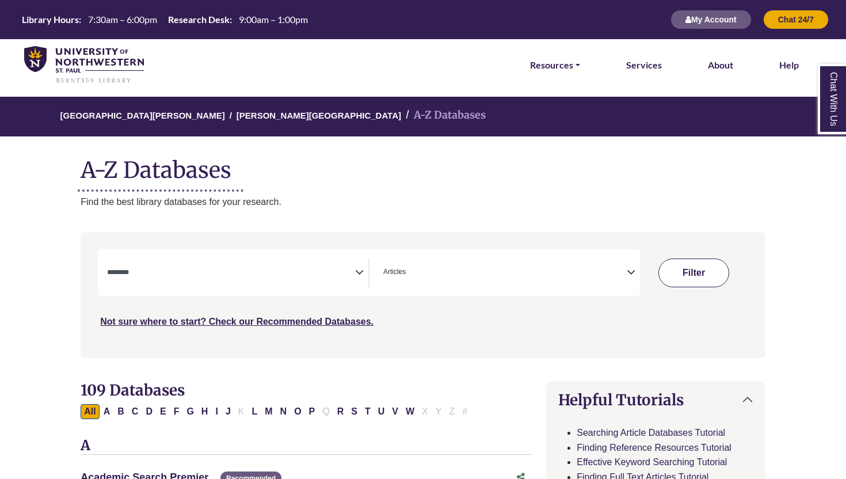
click at [685, 284] on button "Filter" at bounding box center [693, 272] width 71 height 29
select select "Database Subject Filter"
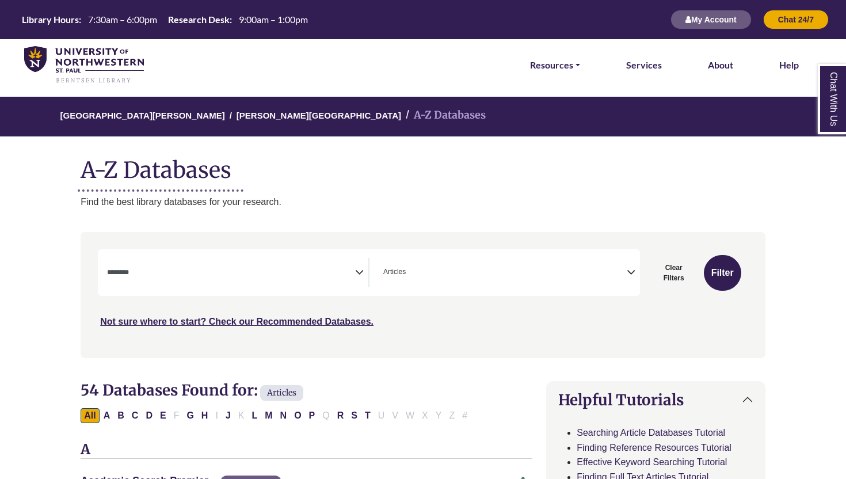
click at [255, 271] on textarea "Search" at bounding box center [231, 273] width 248 height 9
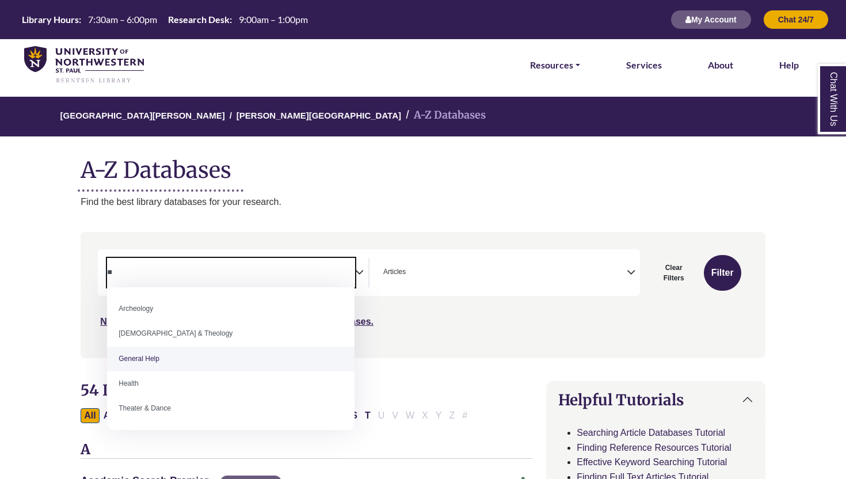
type textarea "**"
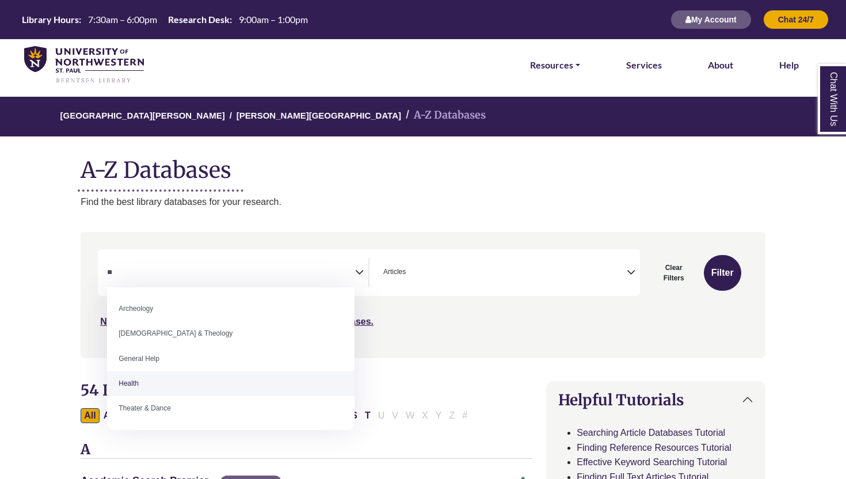
select select "*****"
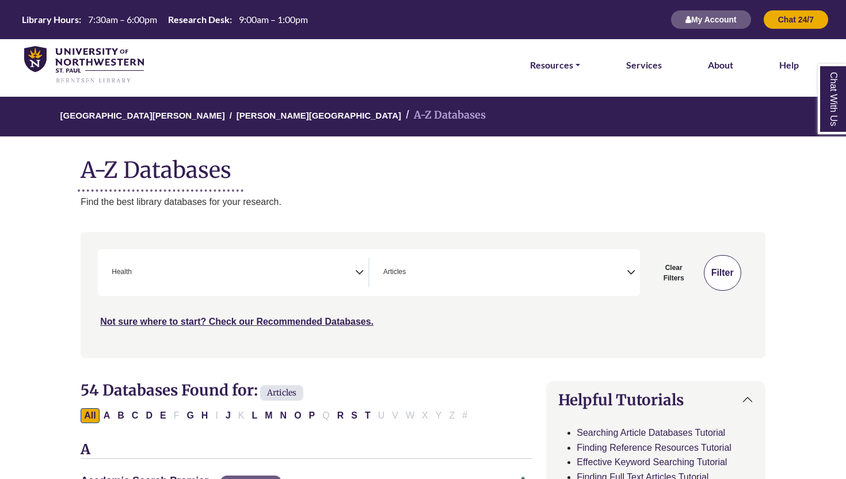
click at [715, 275] on button "Filter" at bounding box center [722, 273] width 37 height 36
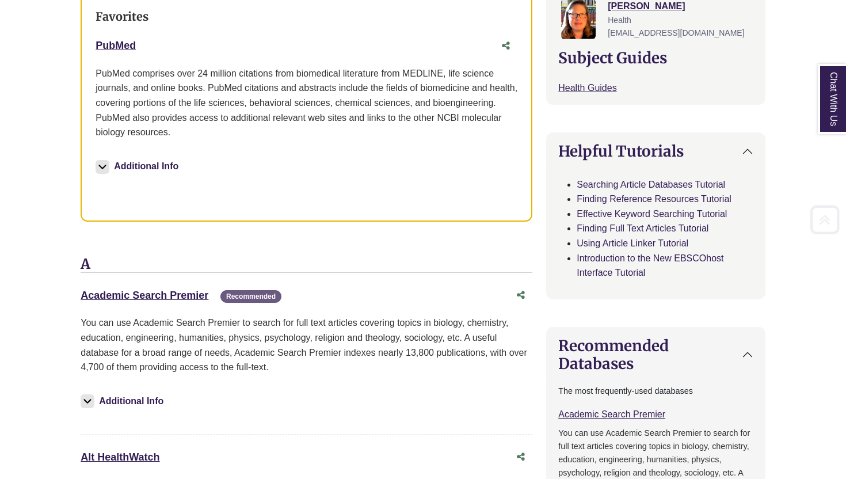
scroll to position [653, 0]
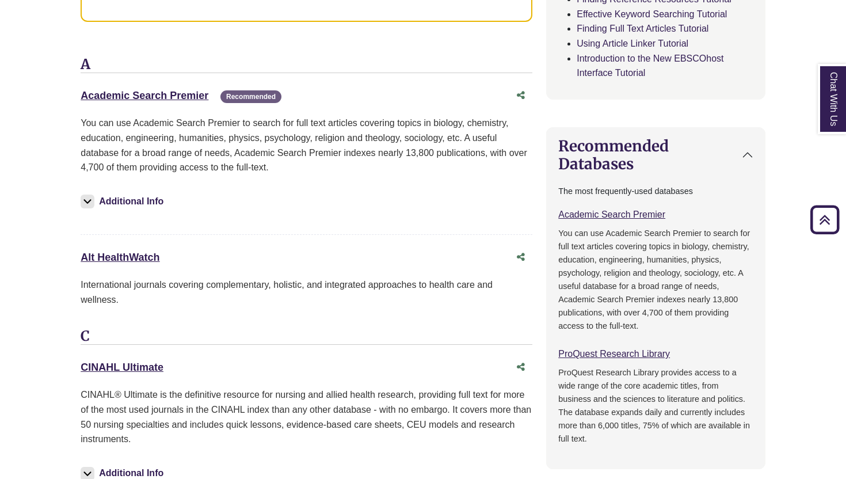
click at [596, 360] on div "ProQuest Research Library This link opens in a new window" at bounding box center [655, 353] width 195 height 15
click at [600, 357] on link "ProQuest Research Library This link opens in a new window" at bounding box center [614, 354] width 112 height 10
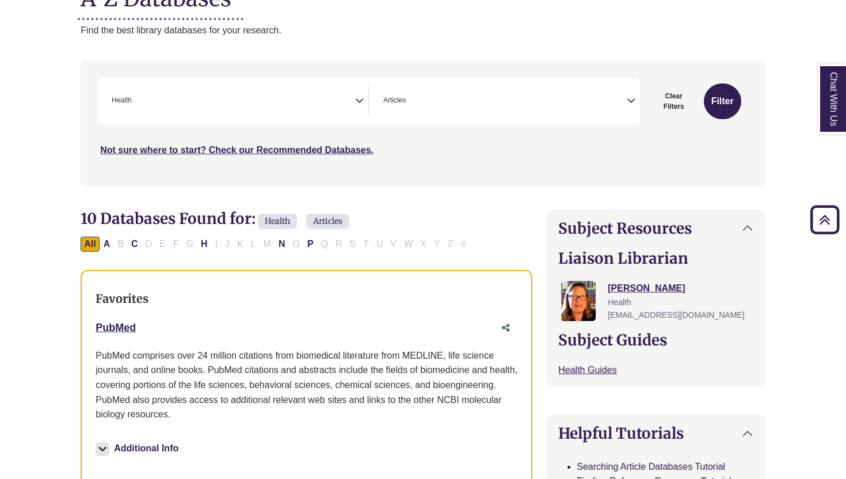
scroll to position [153, 0]
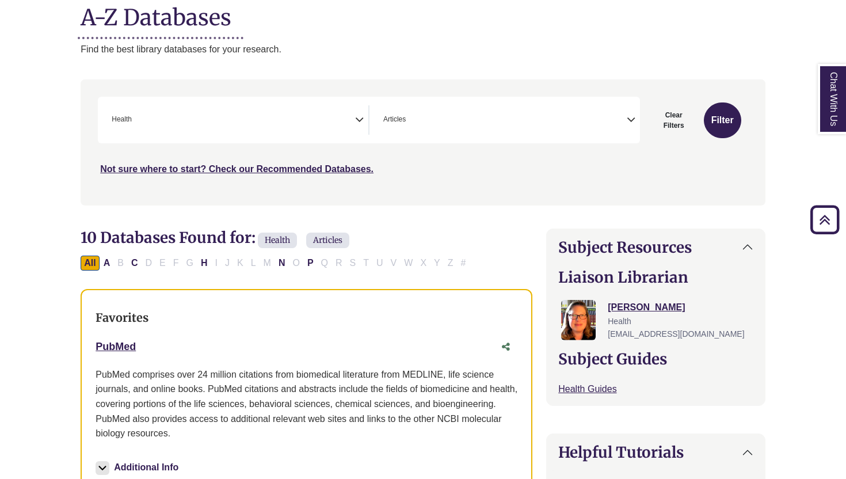
click at [409, 115] on span "Search filters" at bounding box center [410, 118] width 5 height 10
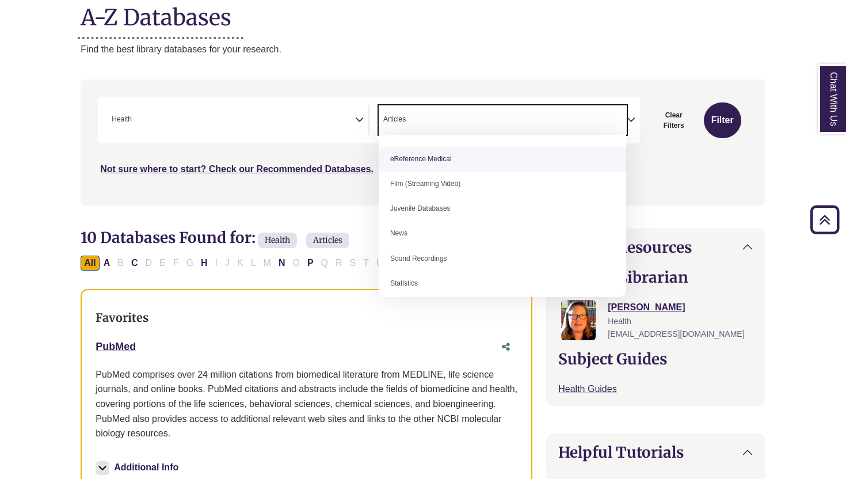
scroll to position [73, 0]
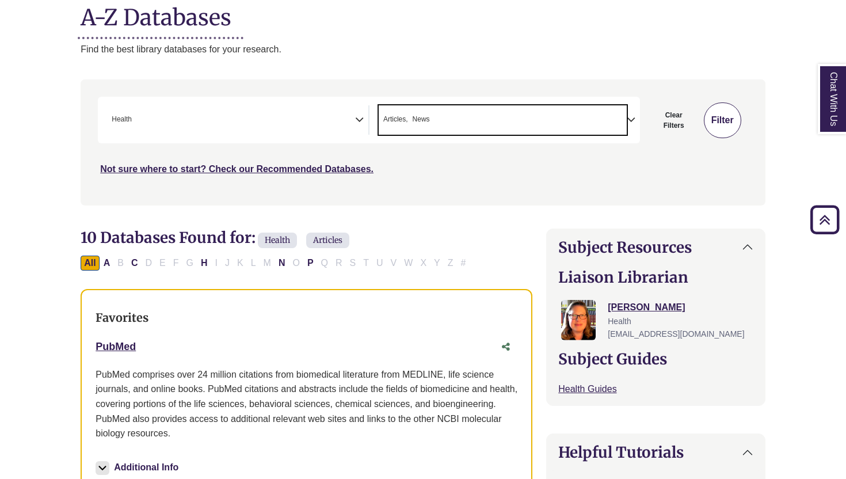
click at [734, 121] on button "Filter" at bounding box center [722, 120] width 37 height 36
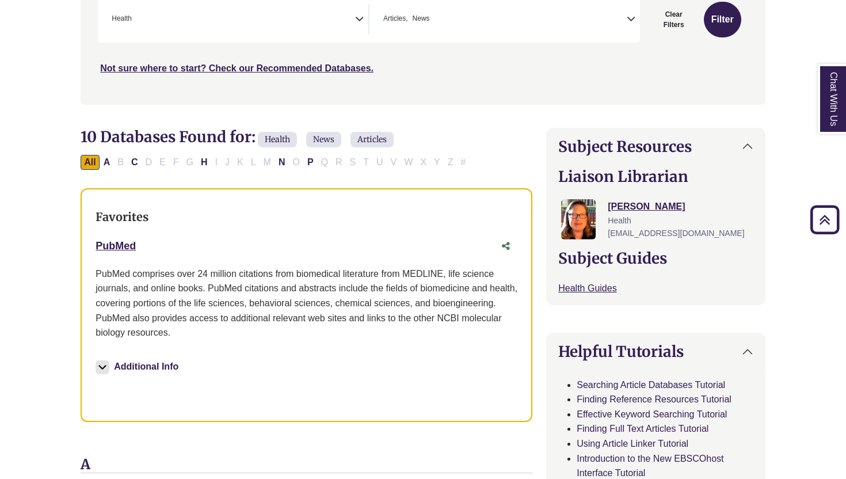
scroll to position [319, 0]
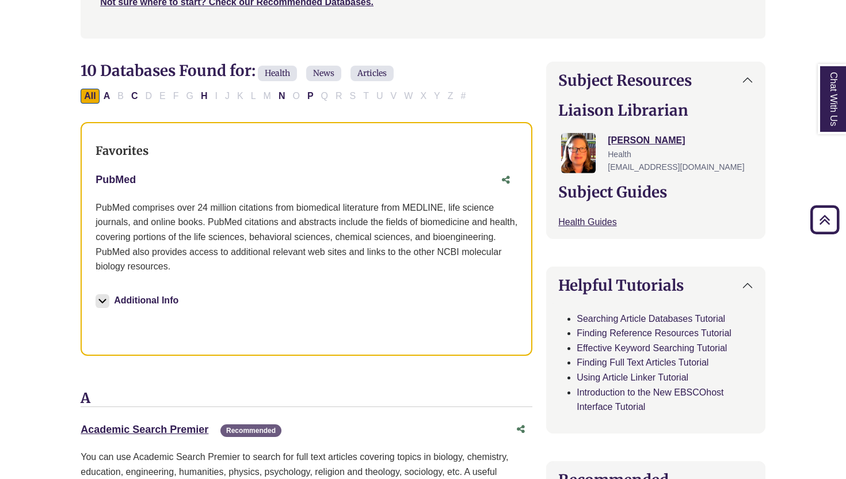
click at [105, 180] on link "PubMed This link opens in a new window" at bounding box center [116, 180] width 40 height 12
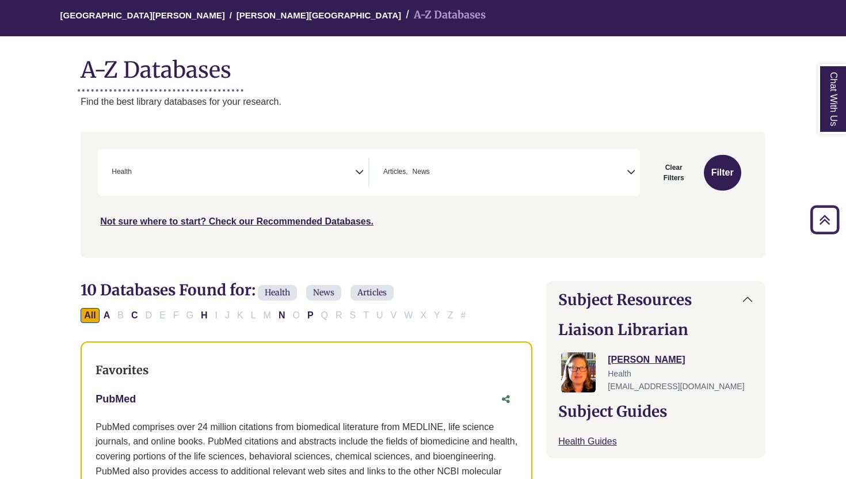
scroll to position [0, 0]
